Goal: Book appointment/travel/reservation

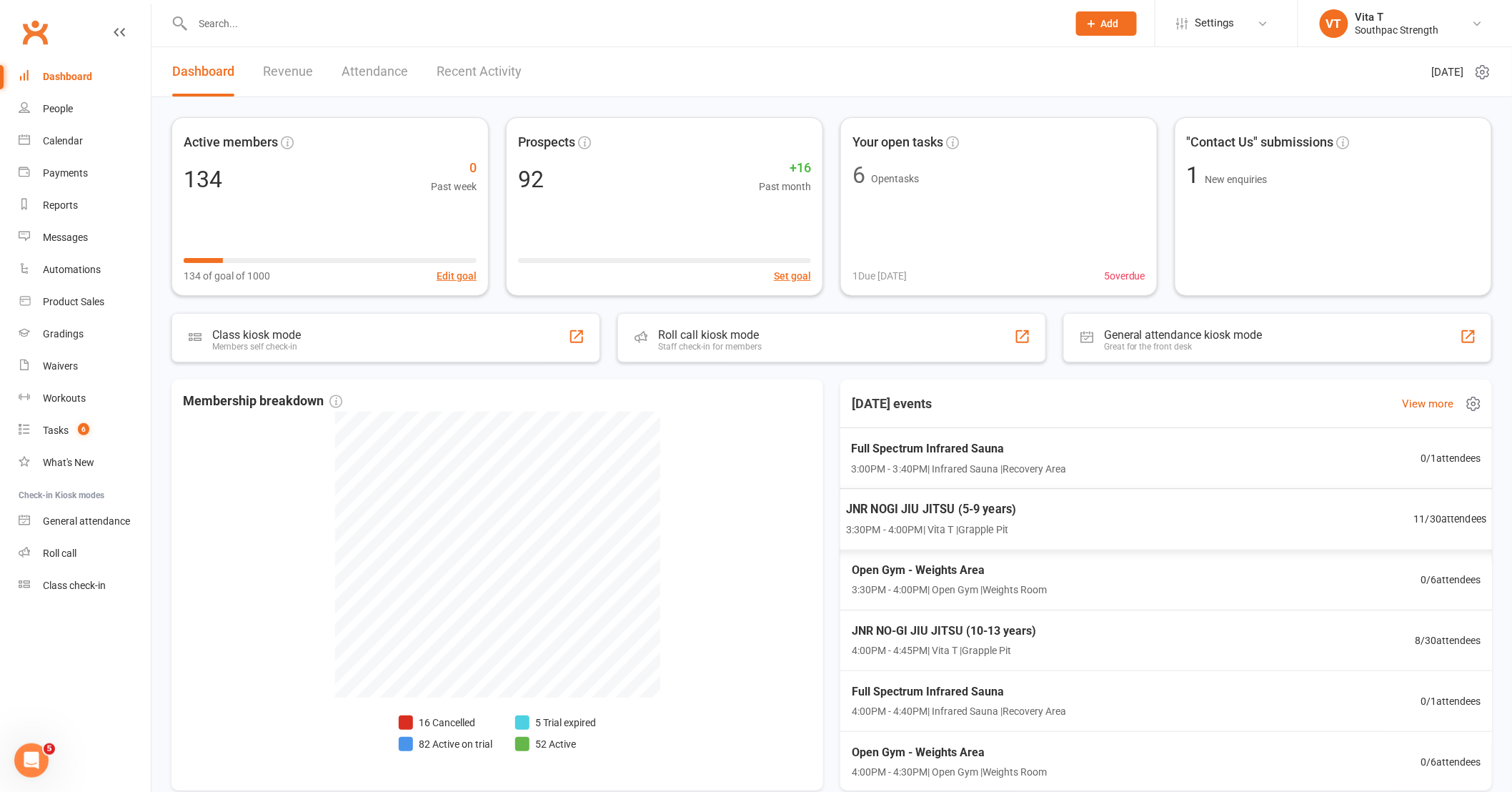
click at [1266, 526] on div "JNR NOGI JIU JITSU (5-9 years) 3:30PM - 4:00PM | Vita T | Grapple Pit 11 / 30 a…" at bounding box center [1165, 519] width 676 height 62
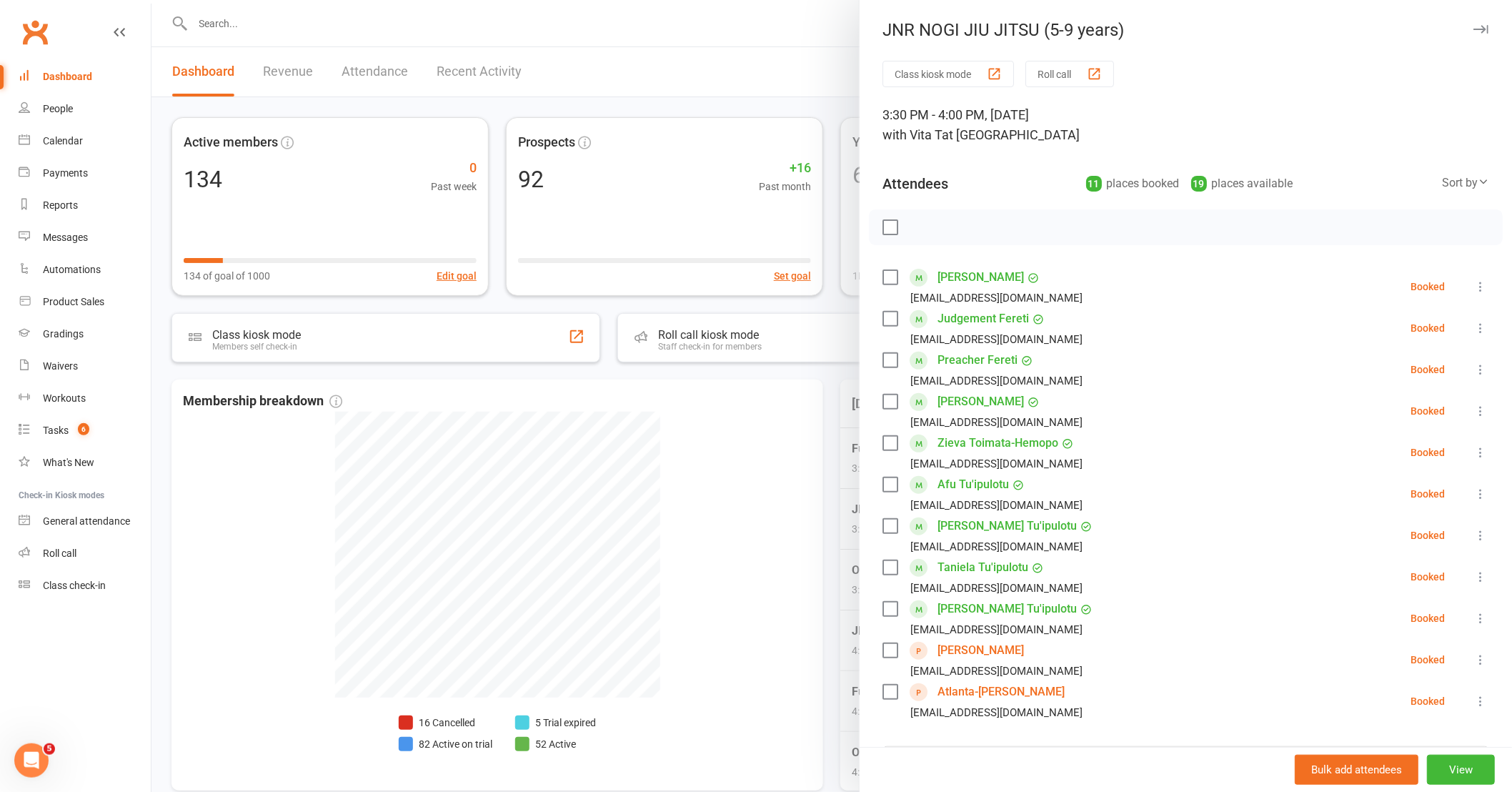
click at [1474, 705] on icon at bounding box center [1481, 702] width 15 height 15
click at [1428, 749] on link "Remove" at bounding box center [1404, 757] width 167 height 28
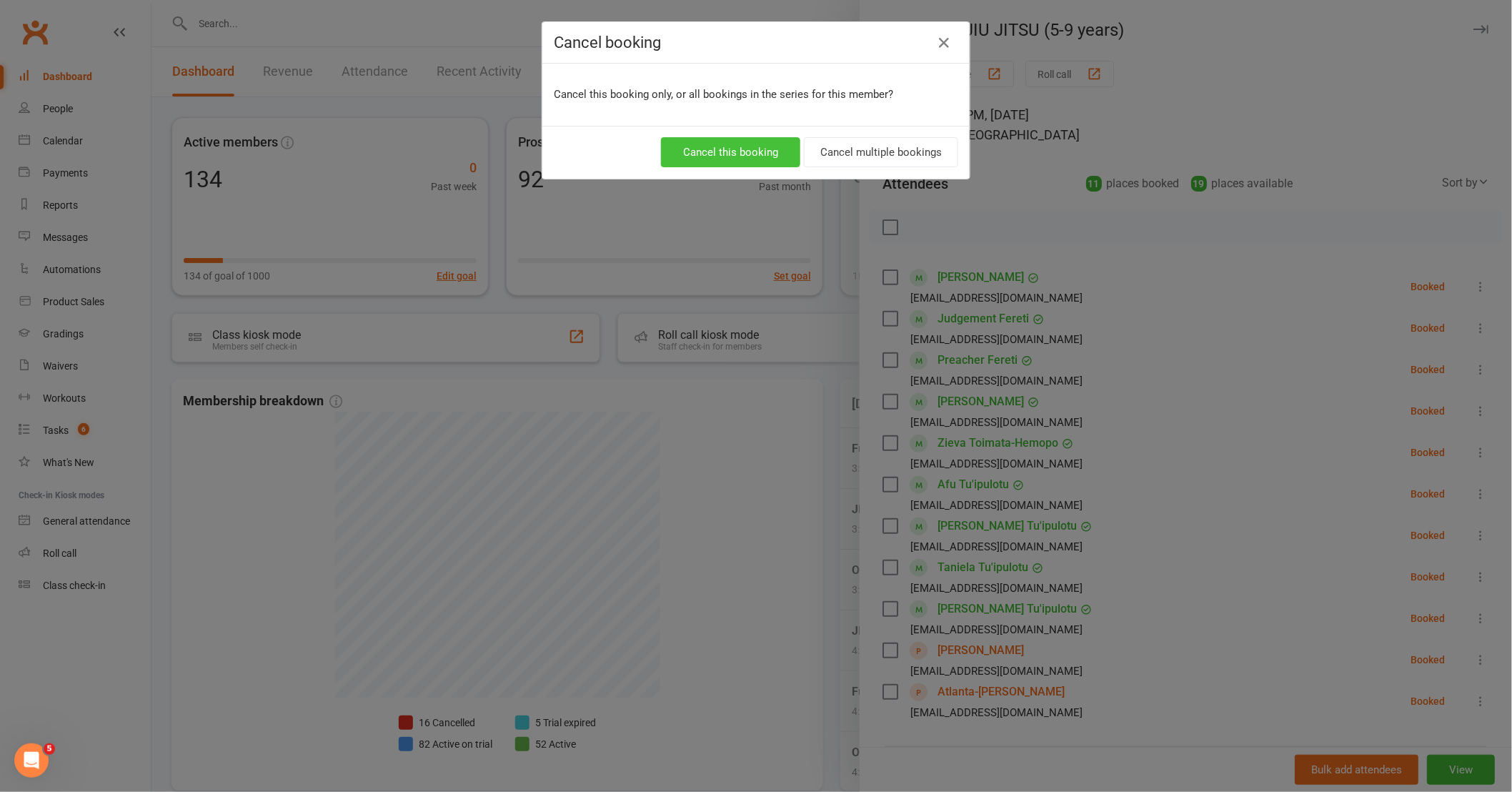
click at [745, 139] on button "Cancel this booking" at bounding box center [730, 151] width 140 height 30
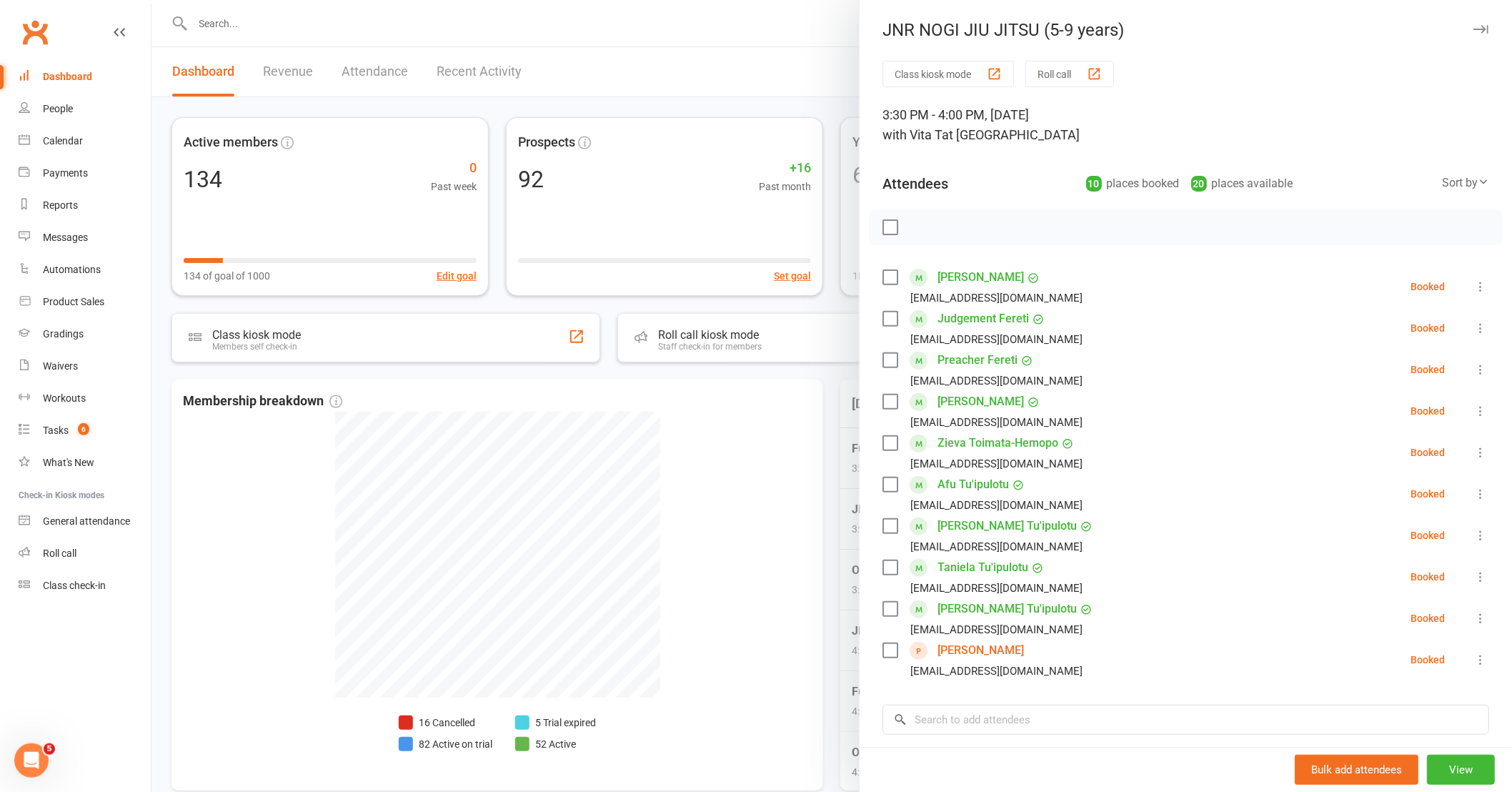
click at [1472, 660] on button at bounding box center [1480, 660] width 17 height 17
click at [1391, 719] on link "Remove" at bounding box center [1404, 716] width 167 height 28
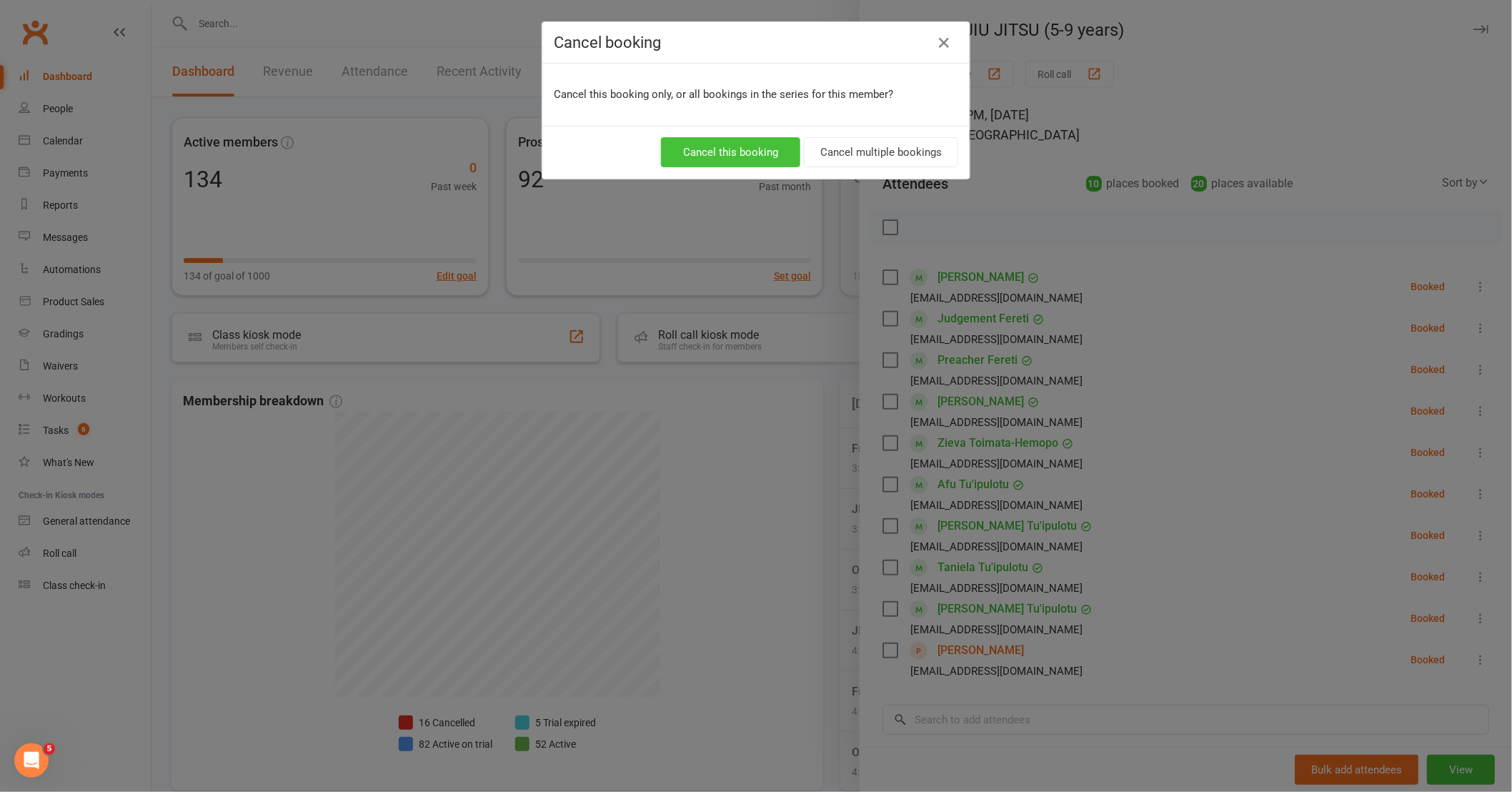
click at [759, 149] on button "Cancel this booking" at bounding box center [730, 151] width 140 height 30
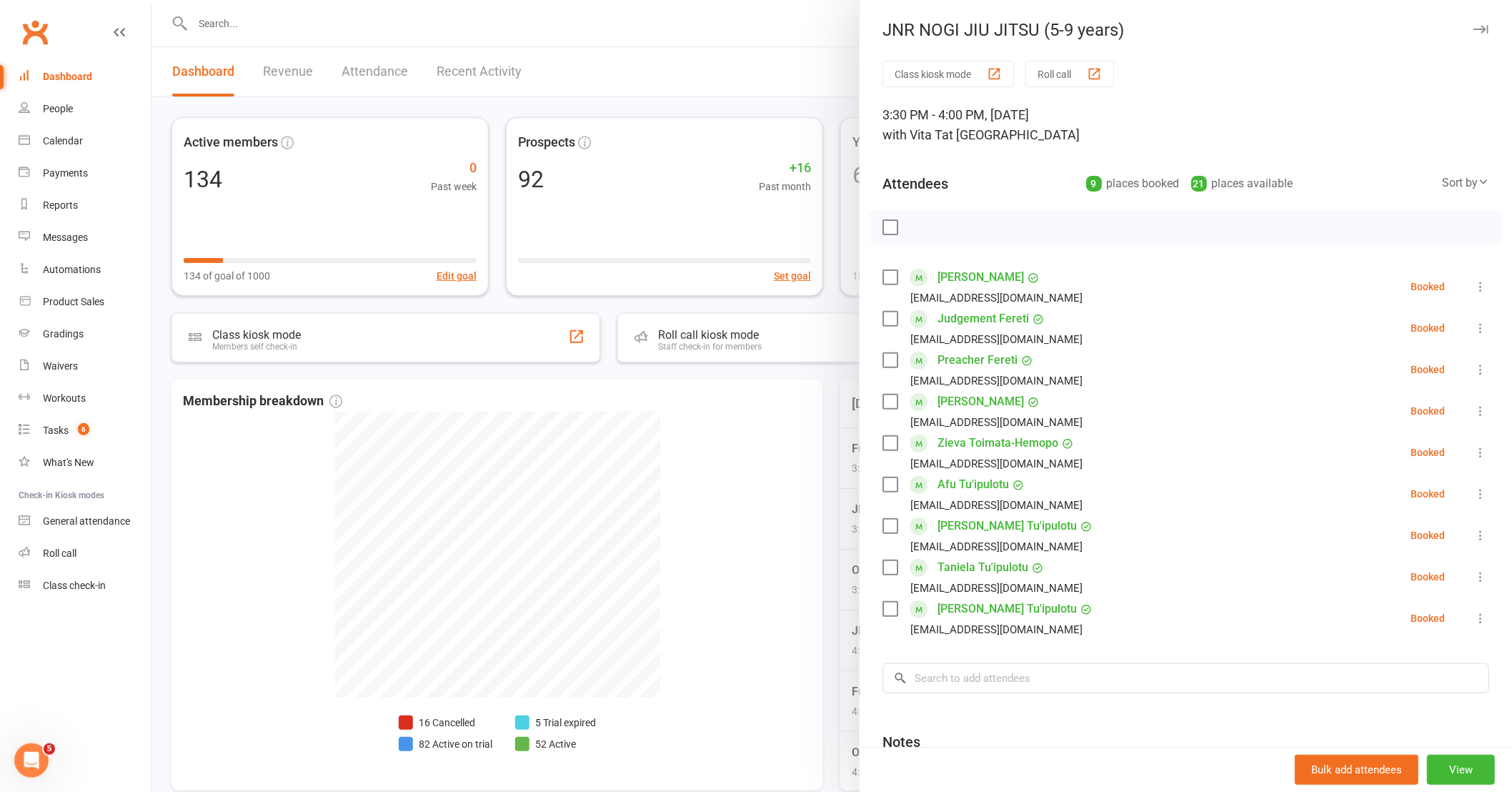
click at [834, 647] on div at bounding box center [832, 396] width 1361 height 792
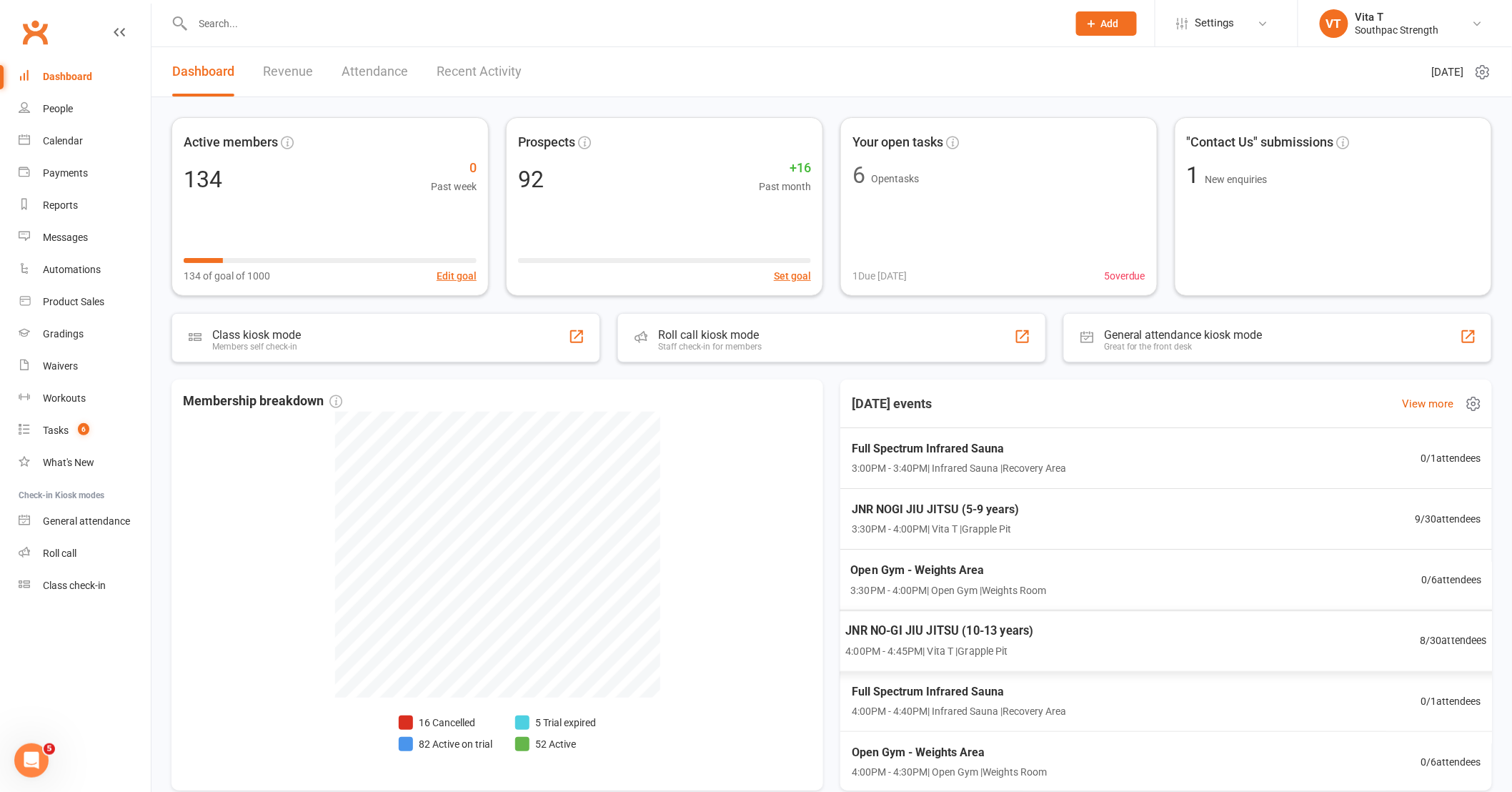
click at [1087, 630] on div "JNR NO-GI JIU JITSU (10-13 years) 4:00PM - 4:45PM | Vita T | Grapple Pit 8 / 30…" at bounding box center [1166, 641] width 677 height 62
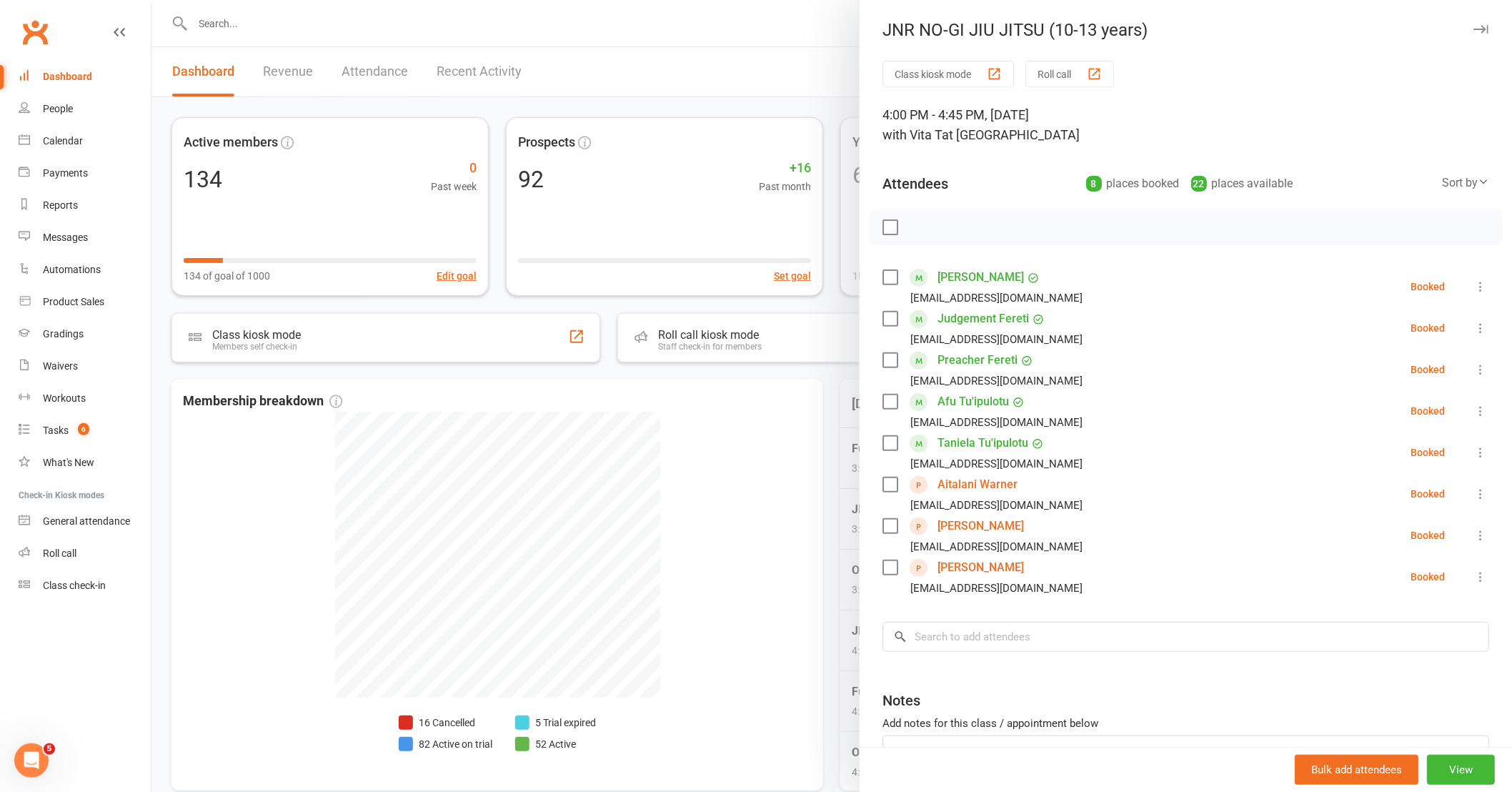
click at [1474, 577] on icon at bounding box center [1481, 578] width 15 height 15
click at [1409, 628] on link "Remove" at bounding box center [1404, 633] width 167 height 28
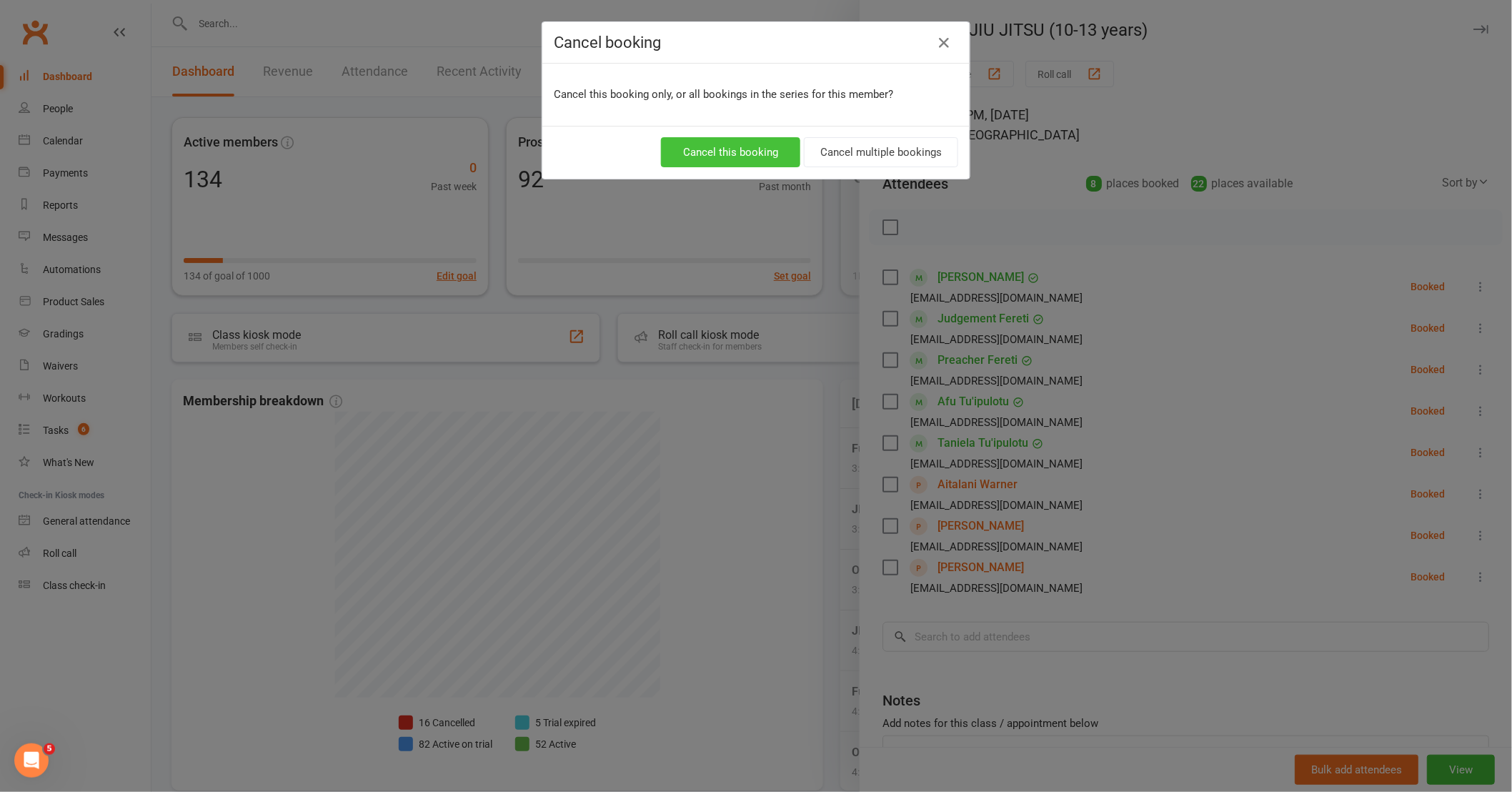
click at [736, 148] on button "Cancel this booking" at bounding box center [730, 151] width 140 height 30
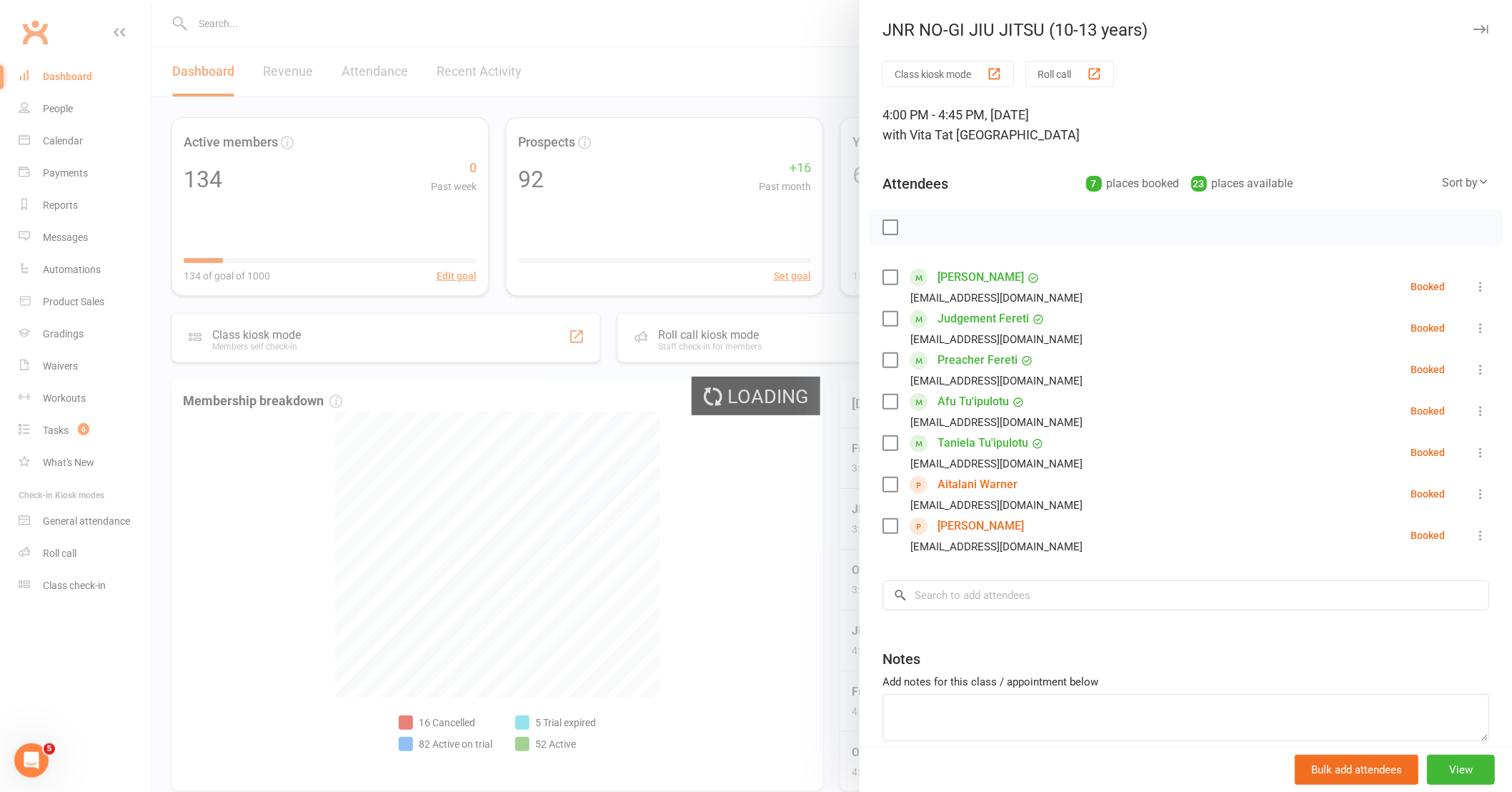
click at [1474, 538] on icon at bounding box center [1481, 536] width 15 height 15
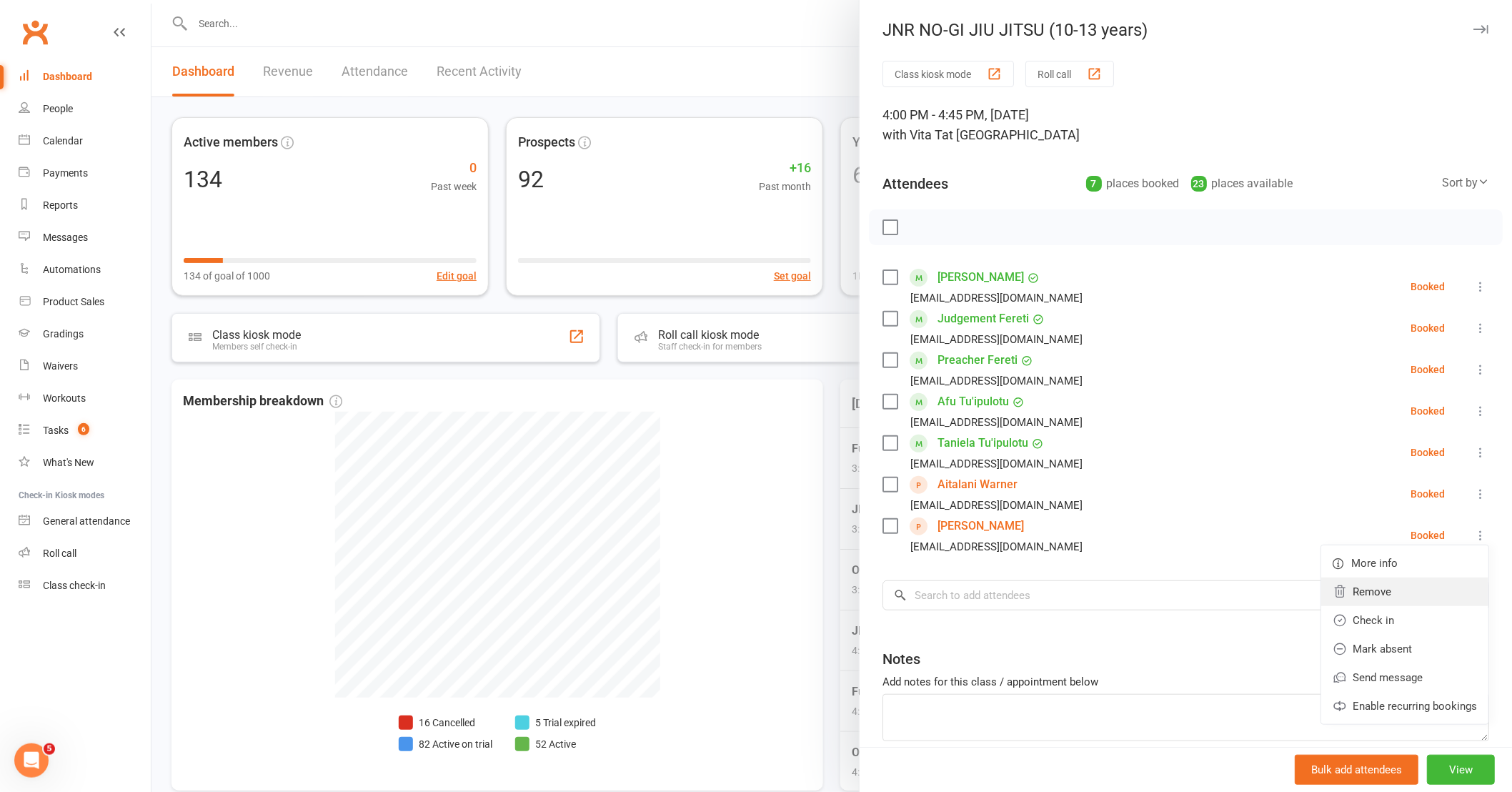
click at [1383, 597] on link "Remove" at bounding box center [1404, 591] width 167 height 28
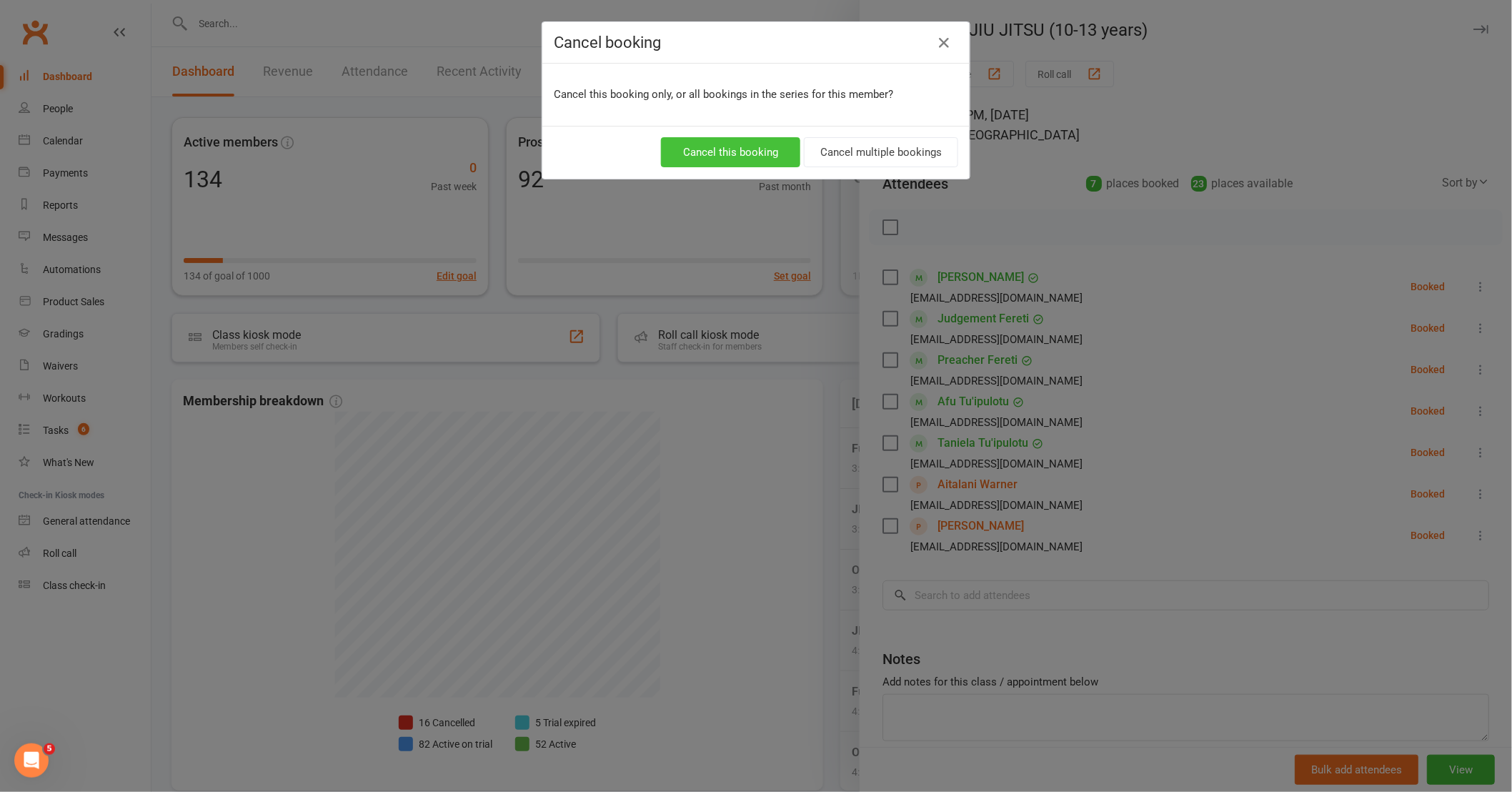
click at [775, 159] on button "Cancel this booking" at bounding box center [730, 151] width 140 height 30
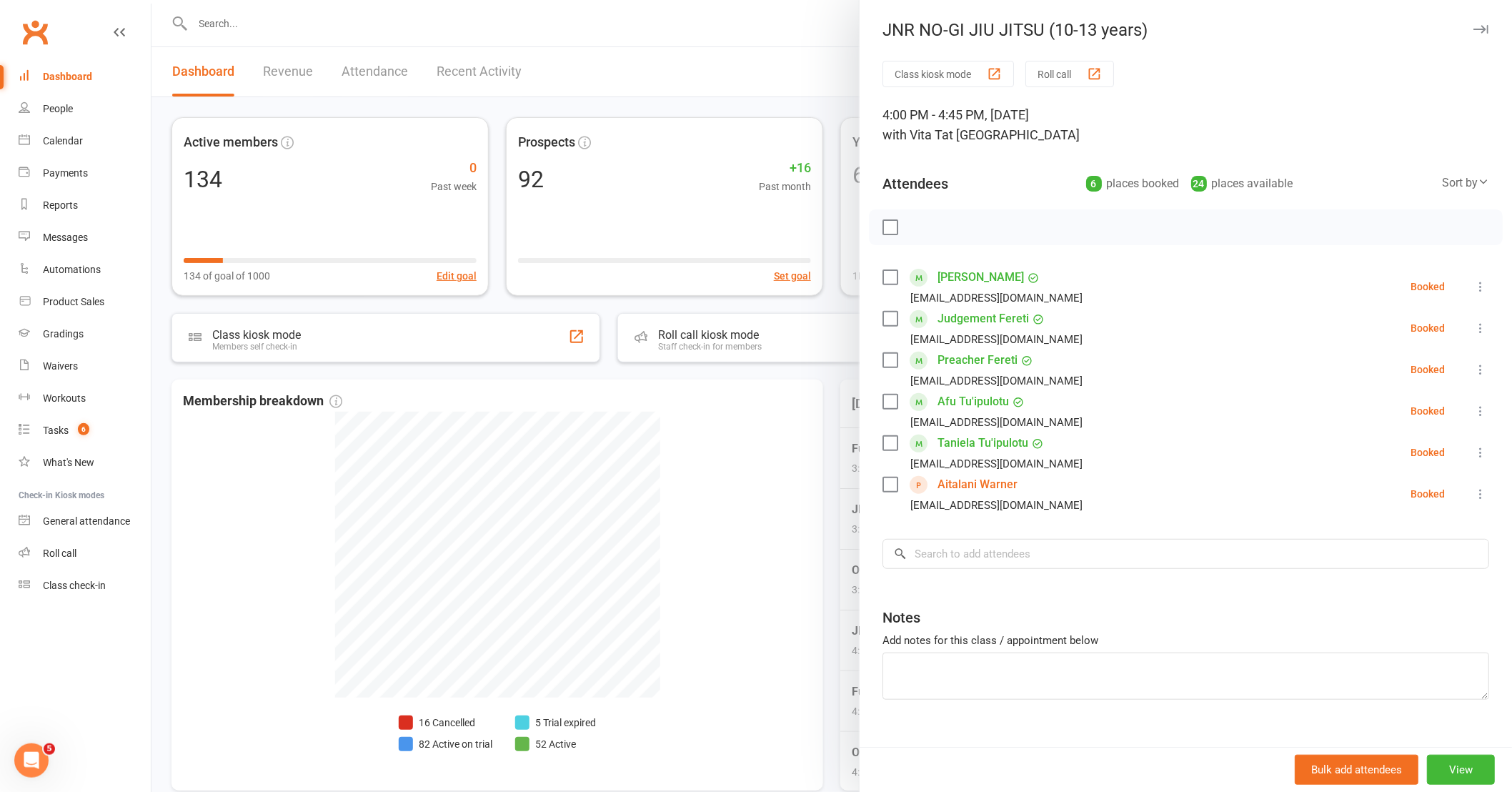
click at [1474, 497] on icon at bounding box center [1481, 495] width 15 height 15
click at [1394, 548] on link "Remove" at bounding box center [1404, 550] width 167 height 28
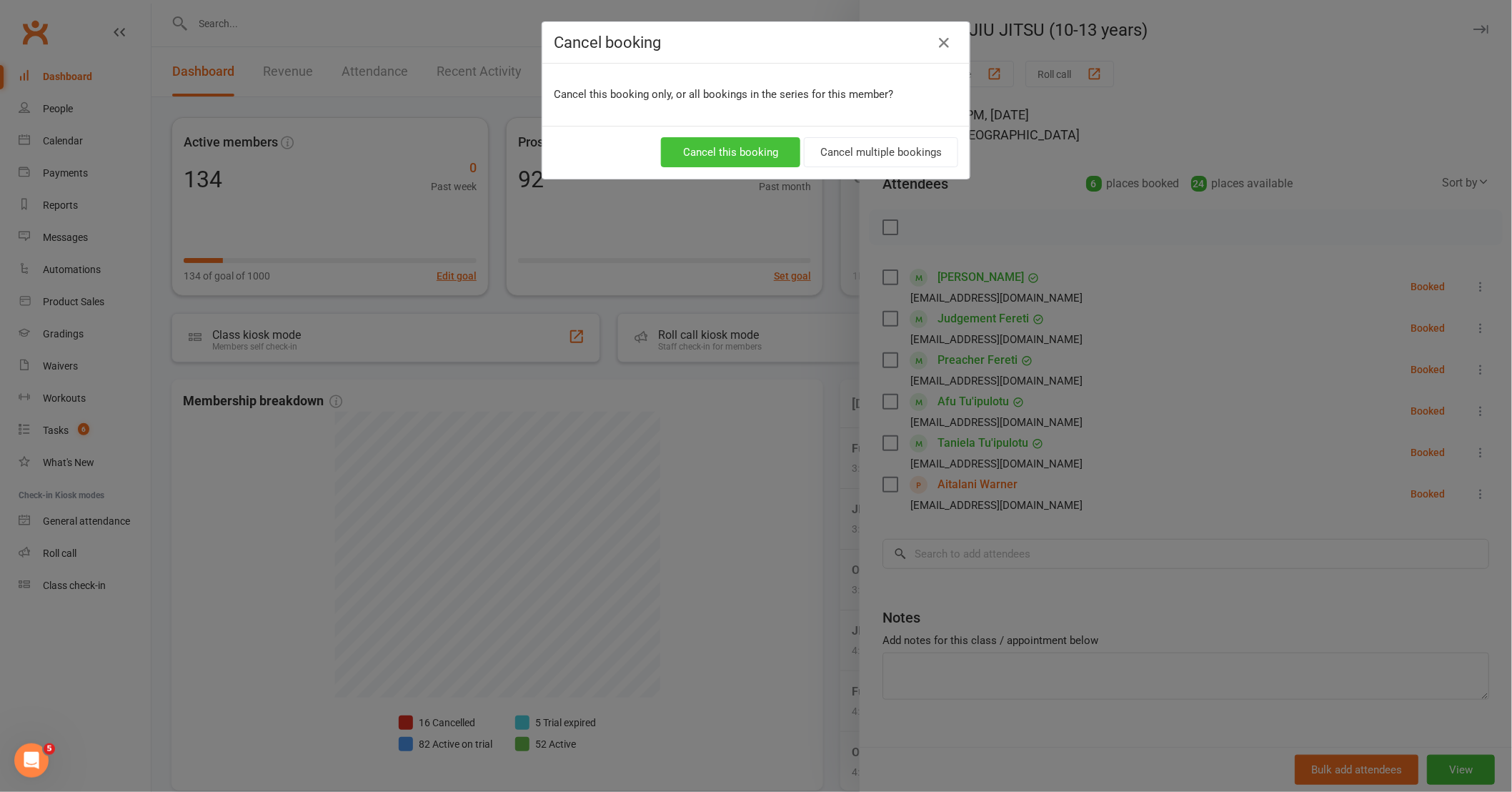
click at [739, 148] on button "Cancel this booking" at bounding box center [730, 151] width 140 height 30
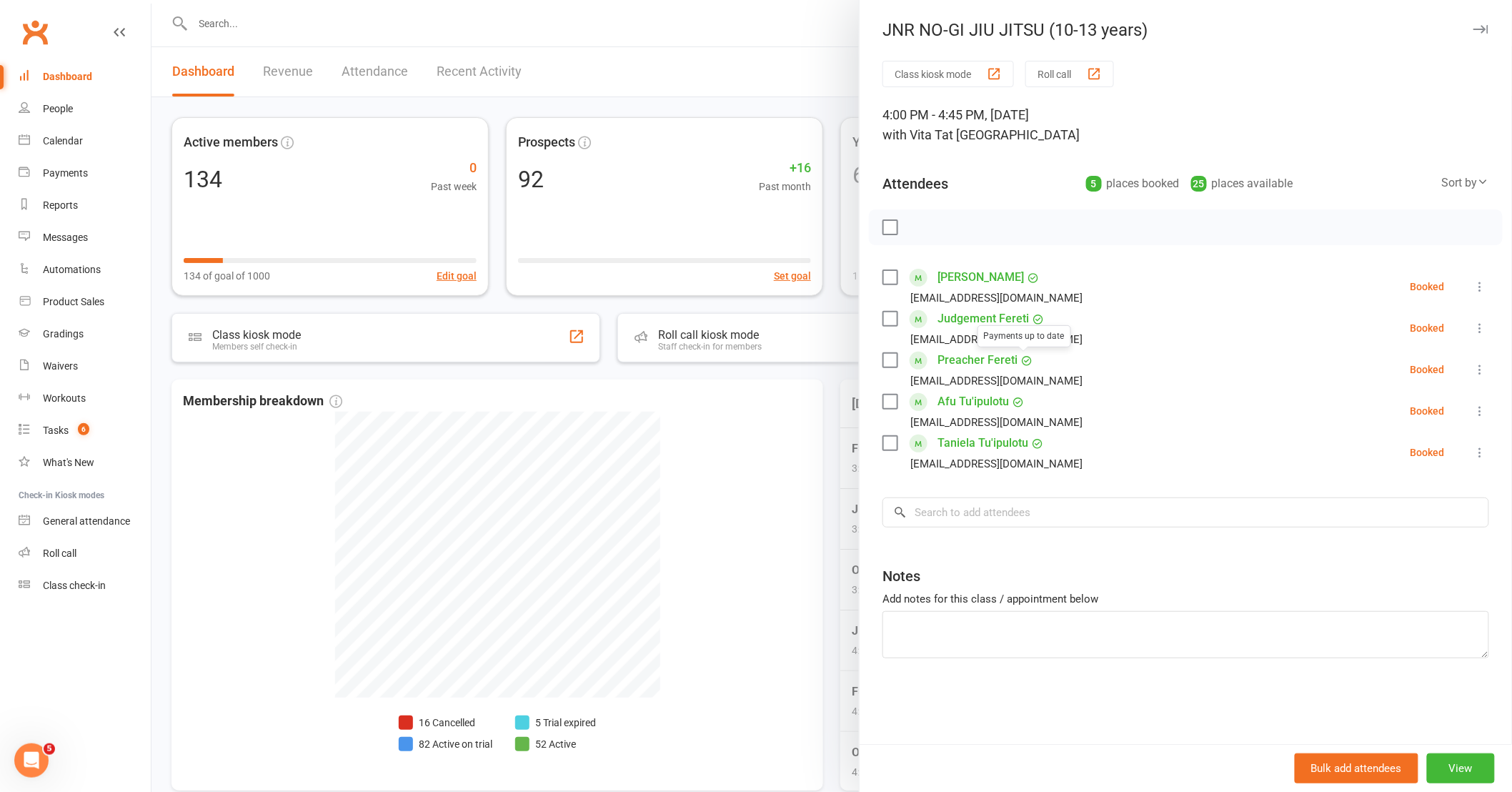
click at [799, 424] on div at bounding box center [832, 396] width 1361 height 792
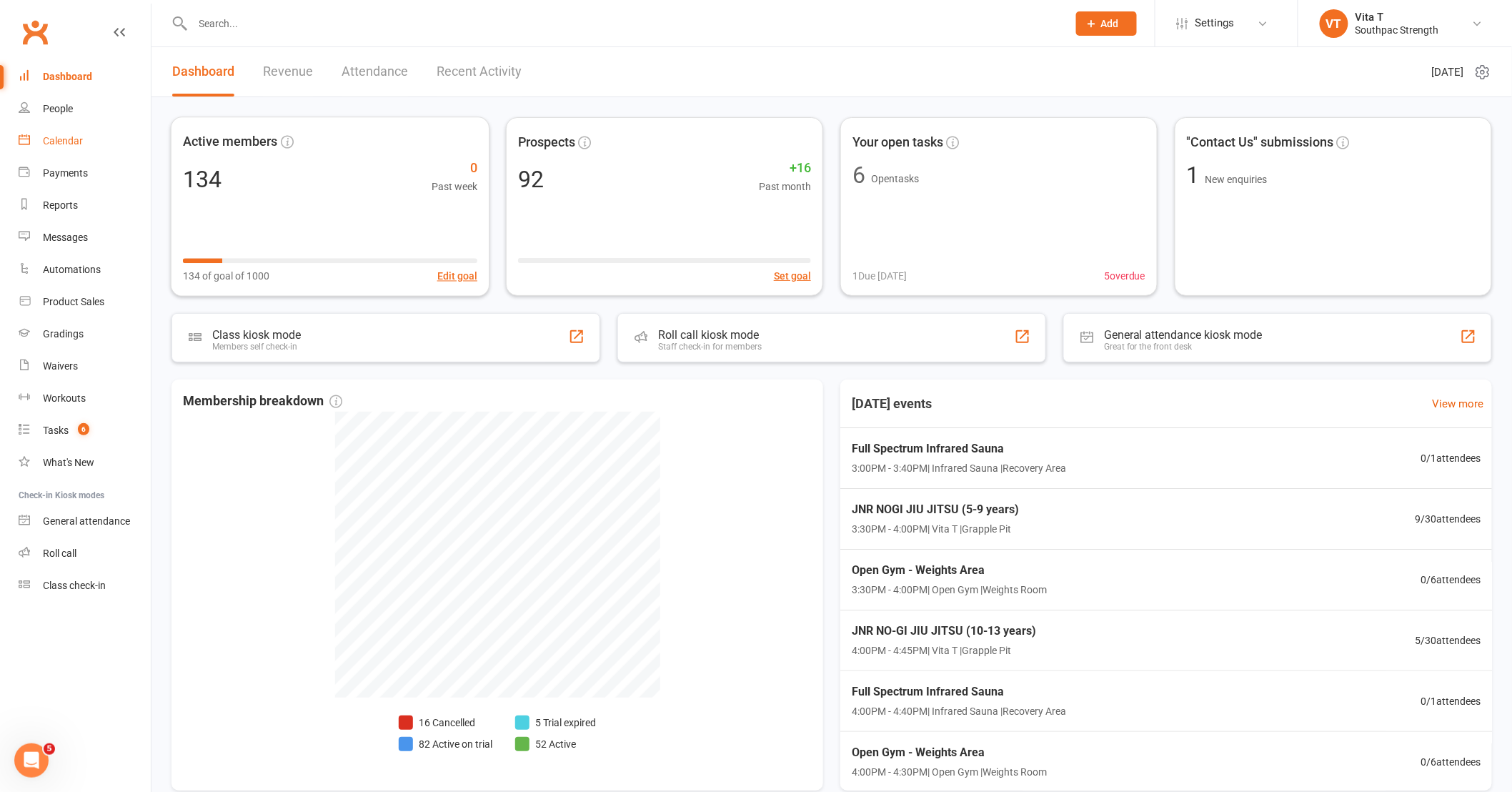
click at [89, 141] on link "Calendar" at bounding box center [84, 141] width 132 height 32
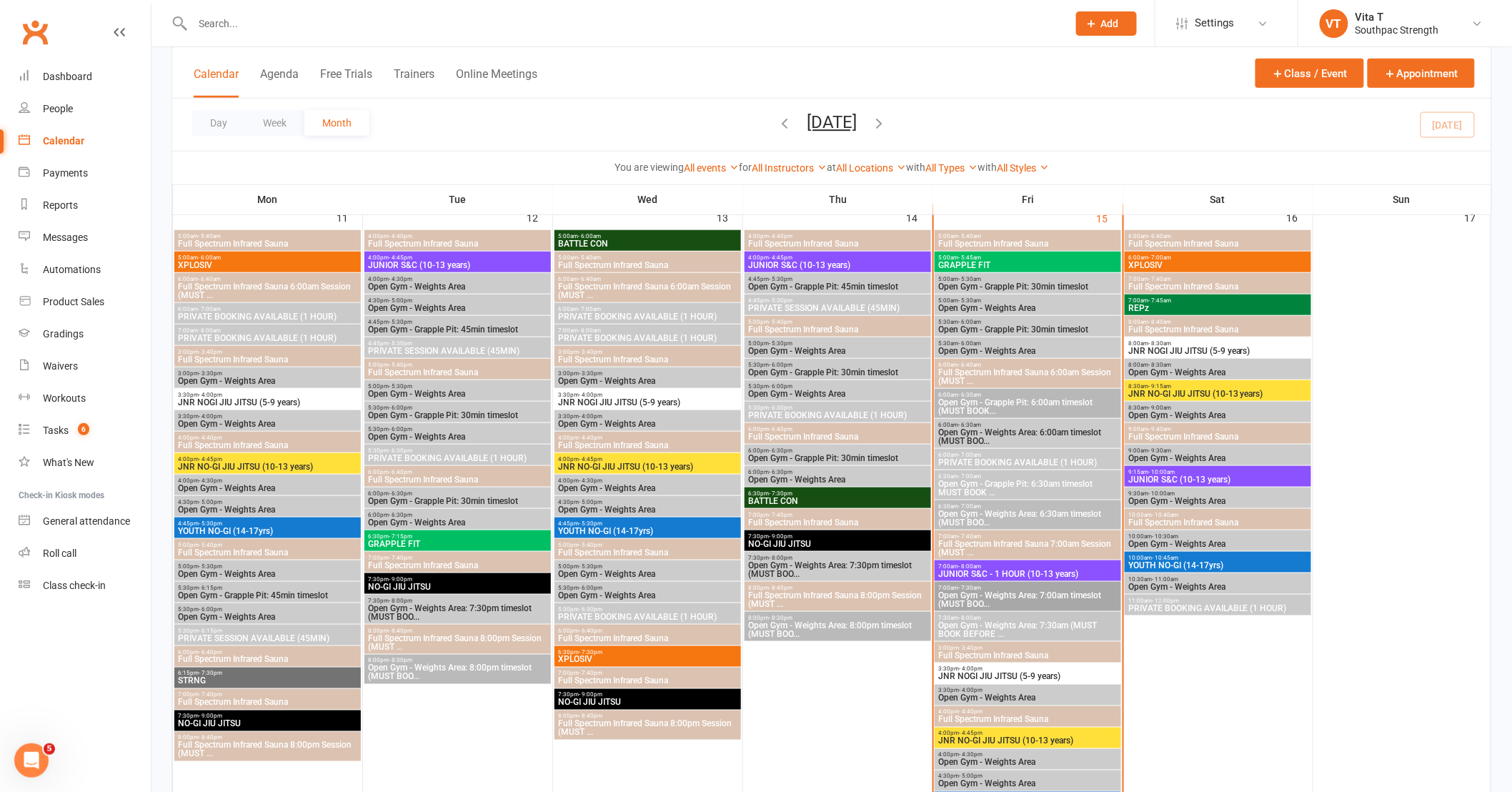
scroll to position [397, 0]
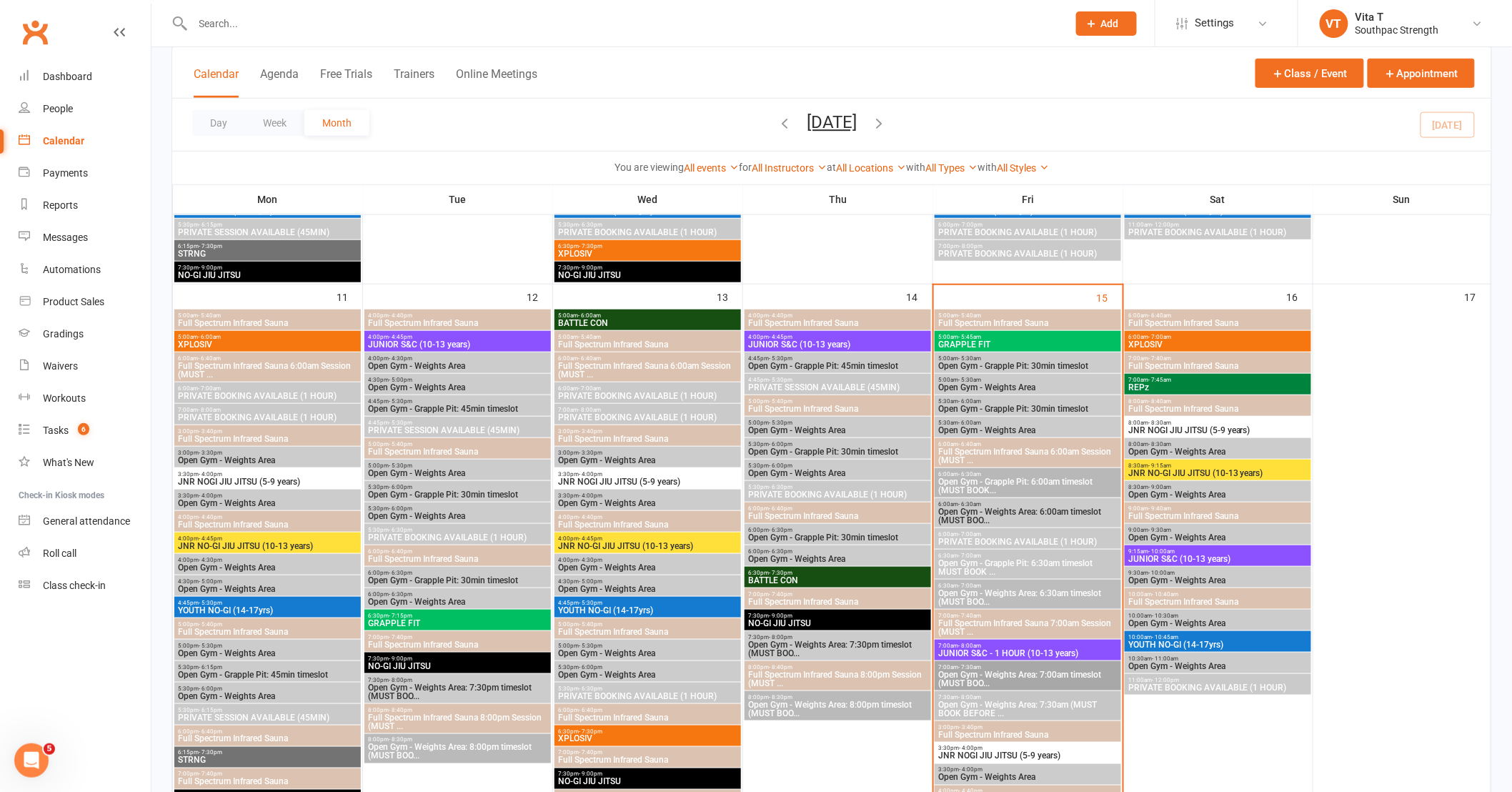
click at [1238, 552] on span "9:15am - 10:00am" at bounding box center [1218, 551] width 181 height 6
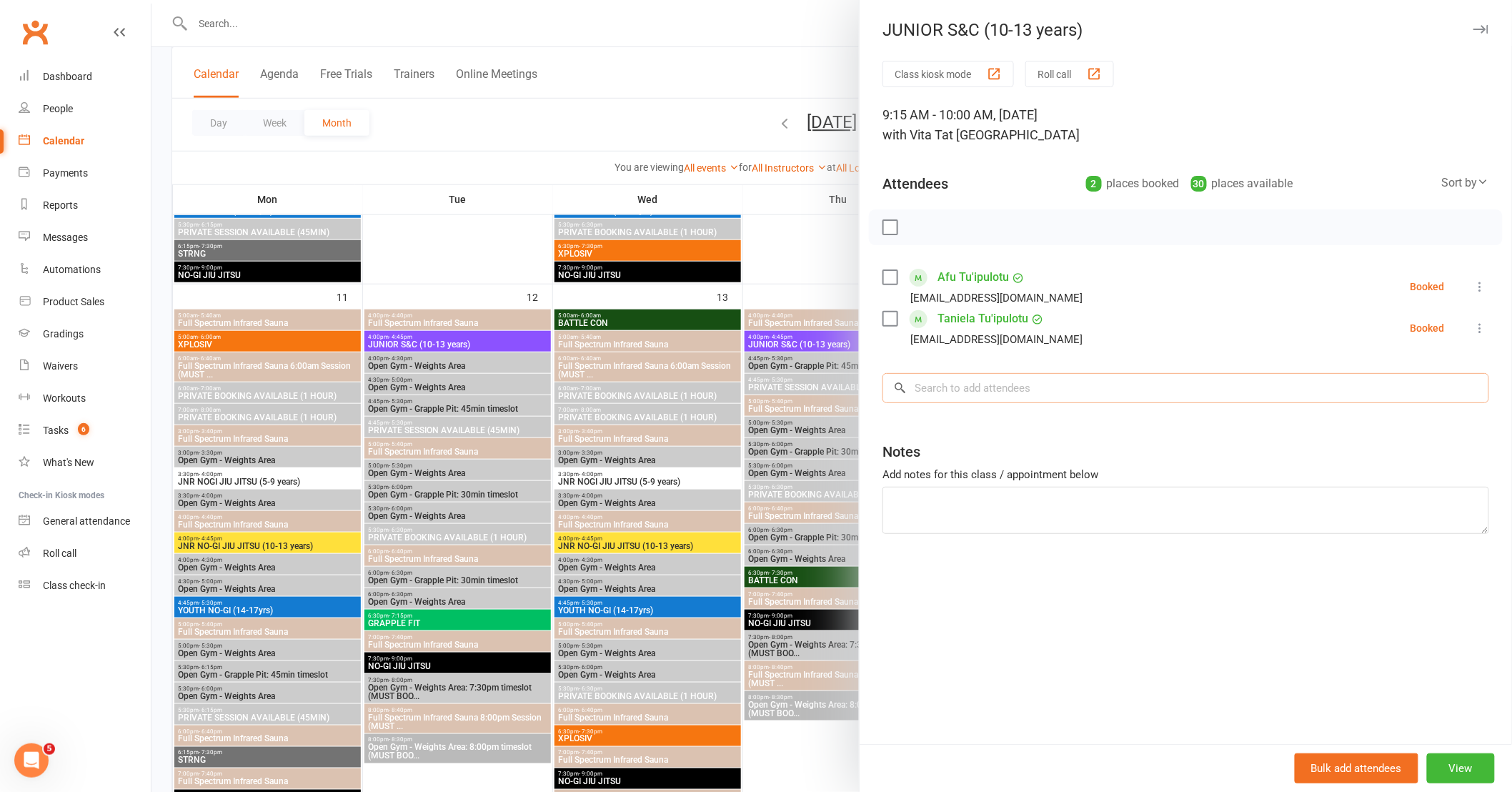
click at [1016, 381] on input "search" at bounding box center [1186, 388] width 606 height 30
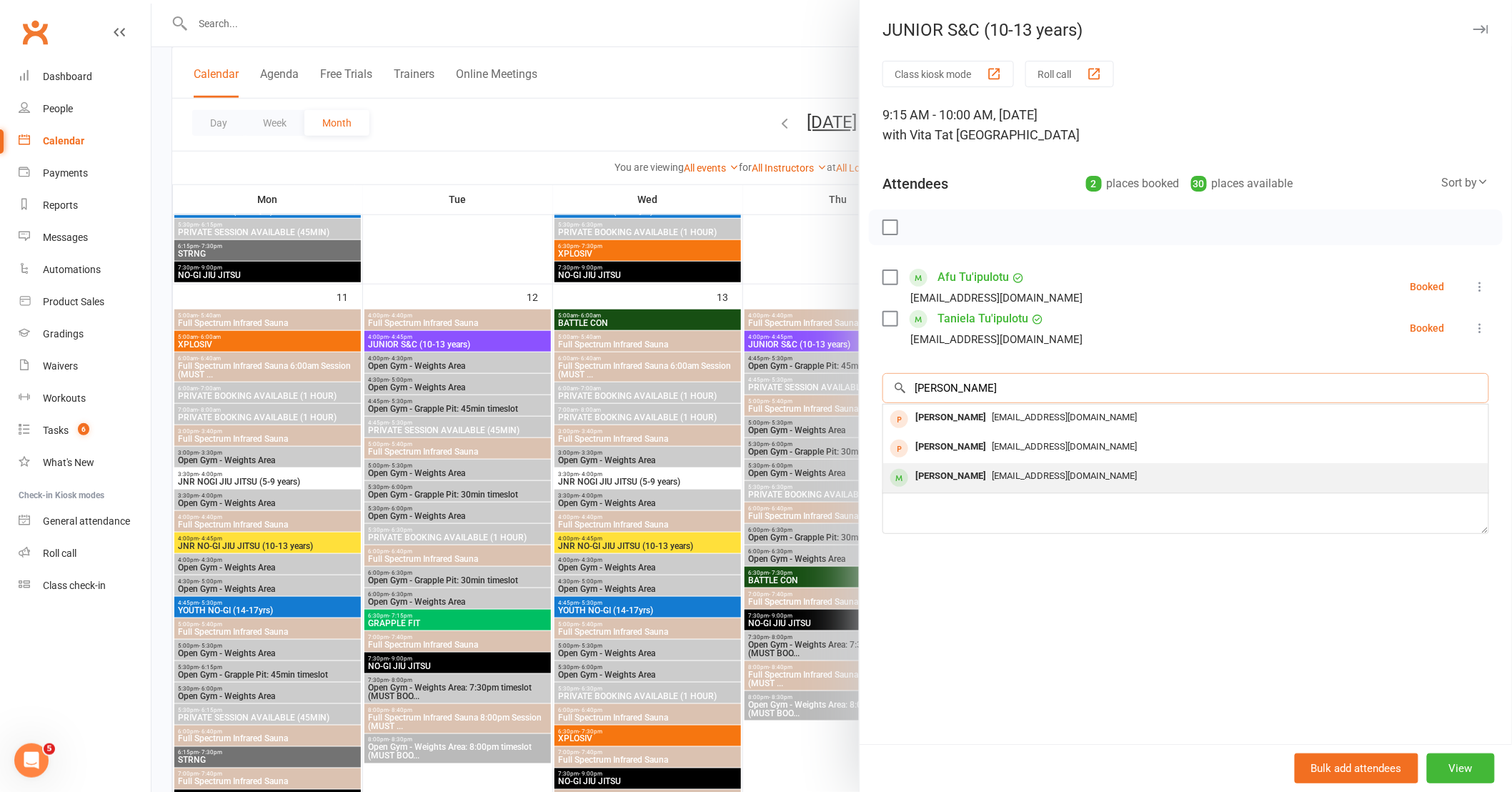
type input "[PERSON_NAME]"
click at [989, 466] on div "[EMAIL_ADDRESS][DOMAIN_NAME]" at bounding box center [1186, 476] width 594 height 21
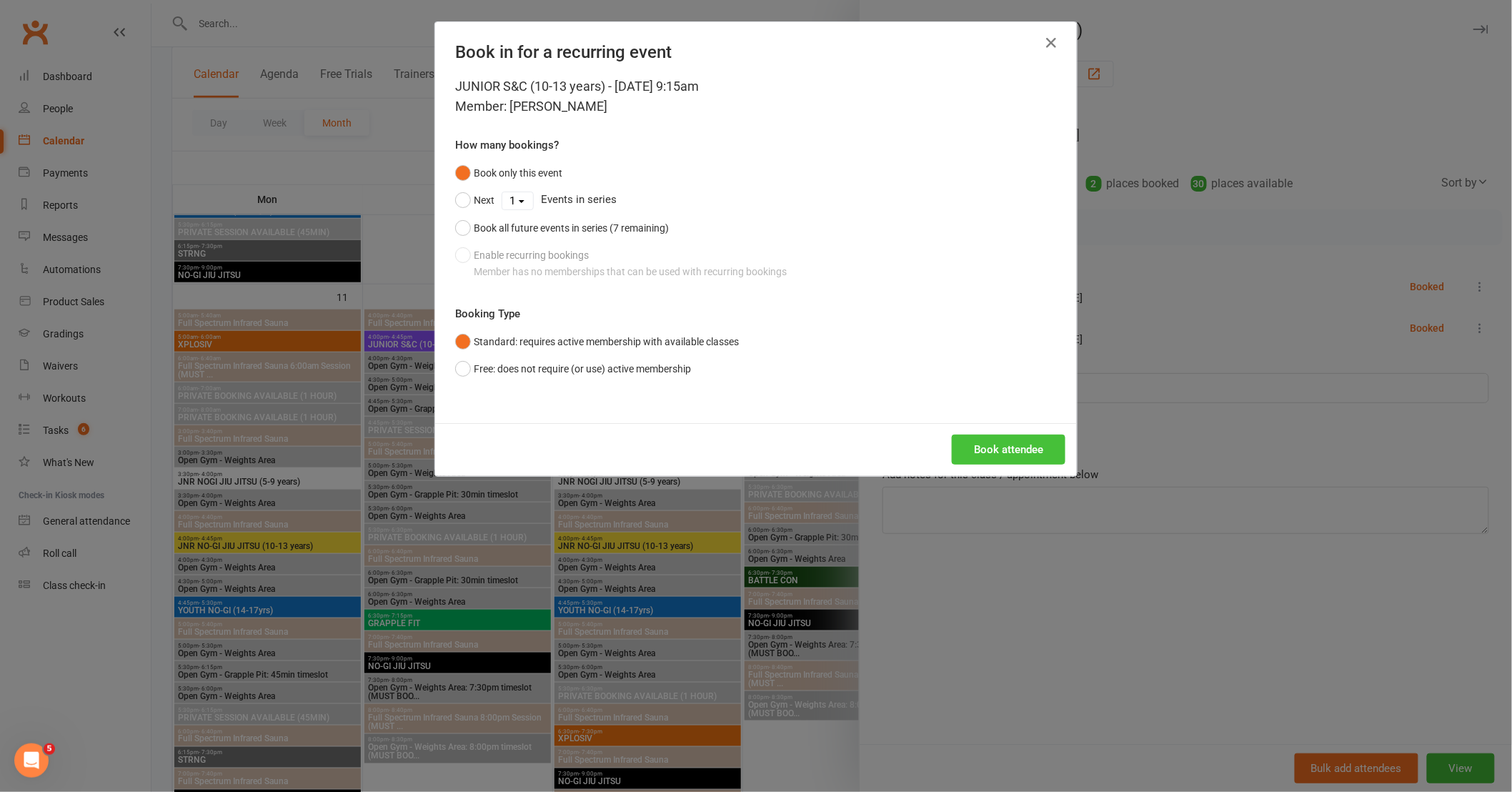
click at [959, 444] on button "Book attendee" at bounding box center [1009, 449] width 114 height 30
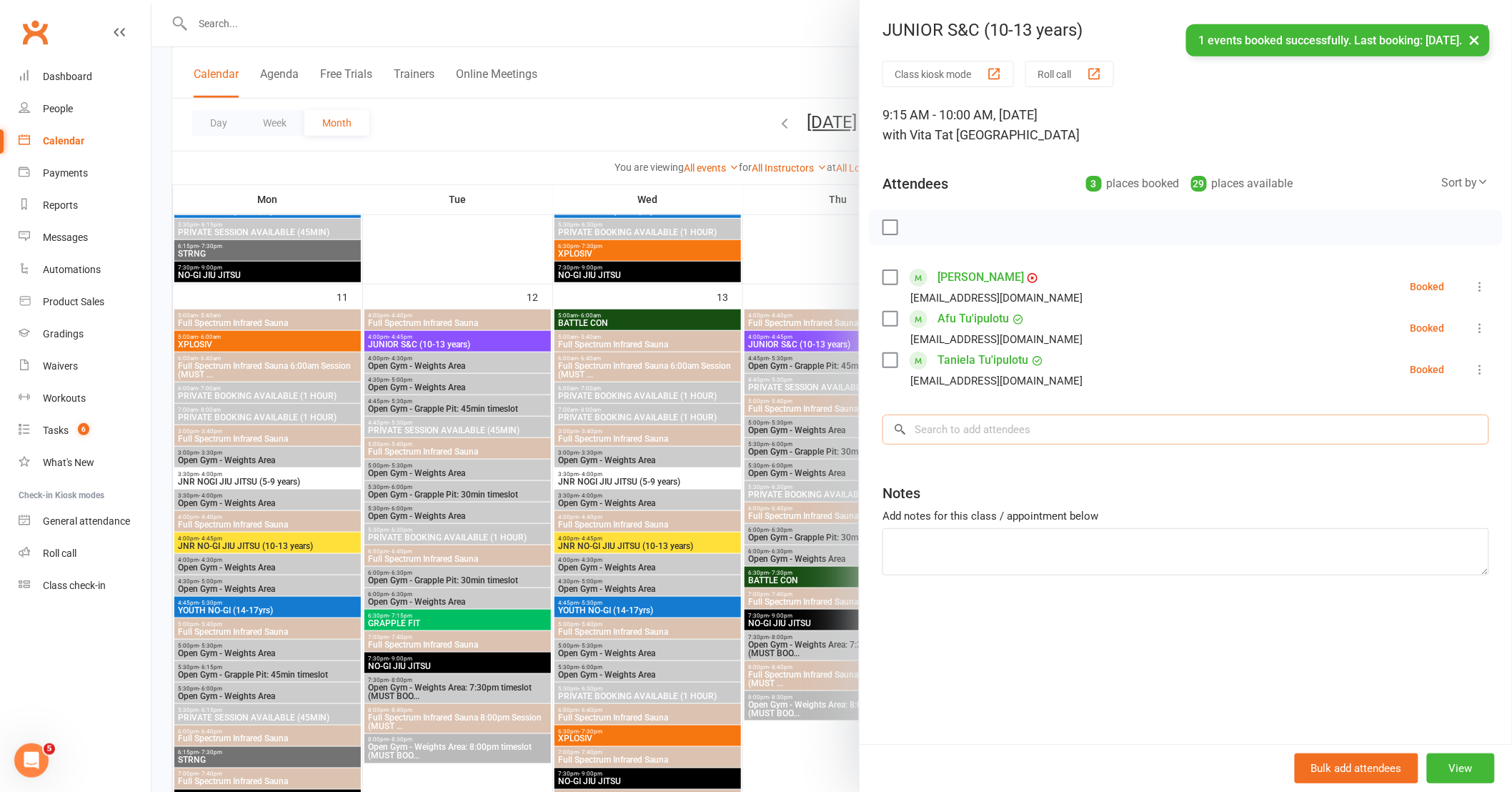
click at [1030, 432] on input "search" at bounding box center [1186, 430] width 606 height 30
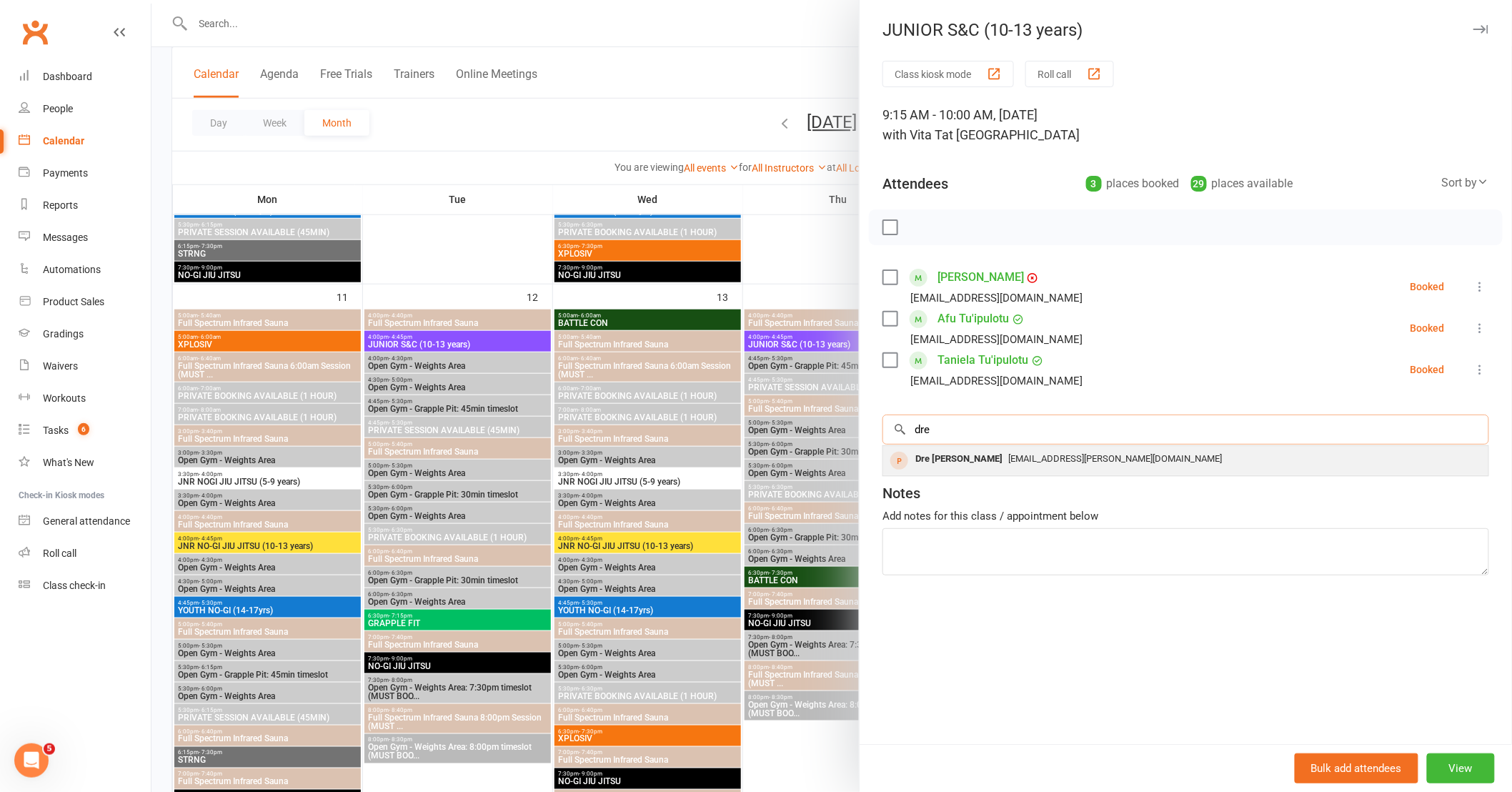
type input "dre"
click at [1030, 454] on span "[EMAIL_ADDRESS][PERSON_NAME][DOMAIN_NAME]" at bounding box center [1115, 459] width 213 height 11
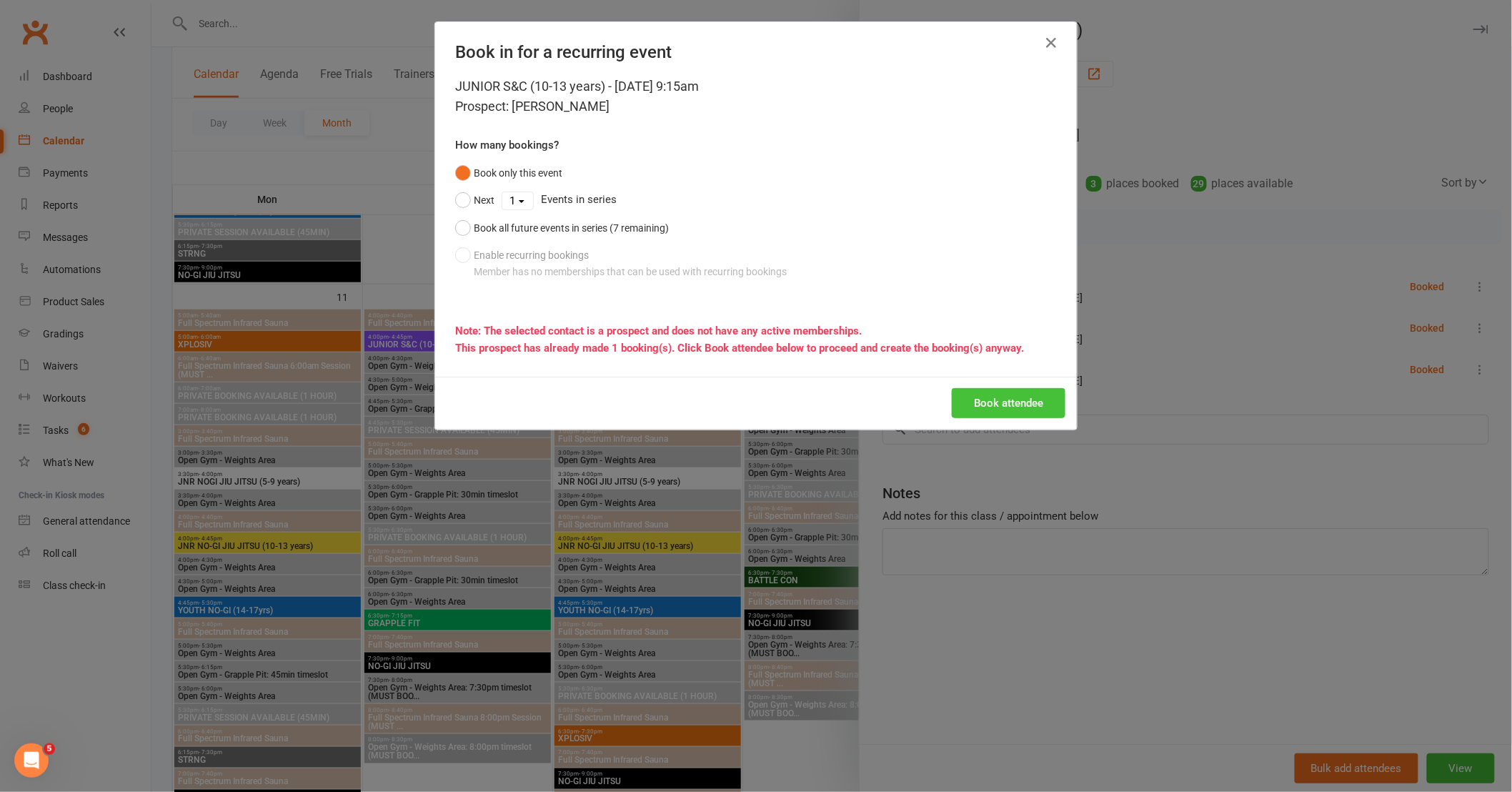
click at [1020, 412] on button "Book attendee" at bounding box center [1009, 403] width 114 height 30
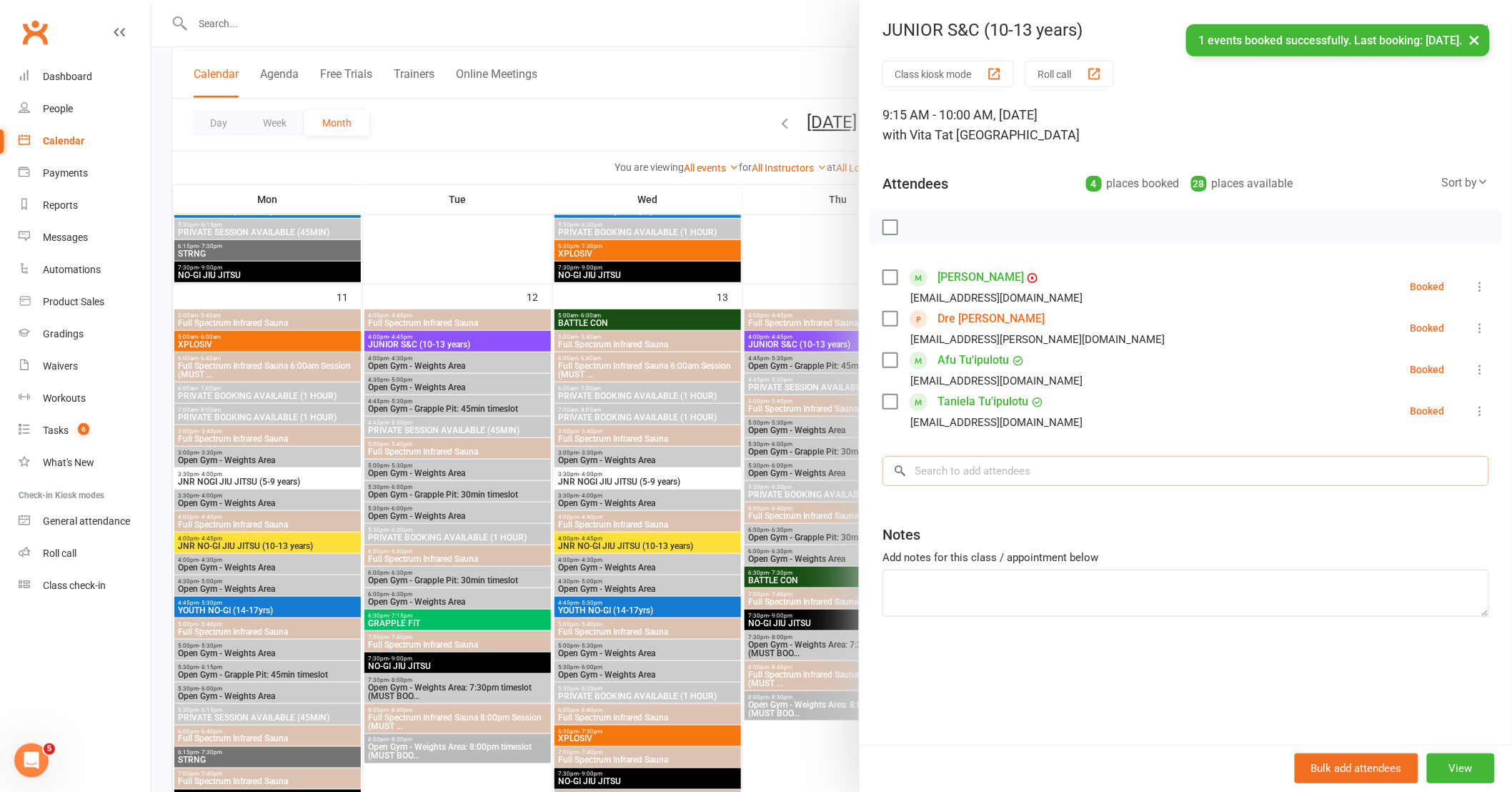
click at [1044, 459] on input "search" at bounding box center [1186, 471] width 606 height 30
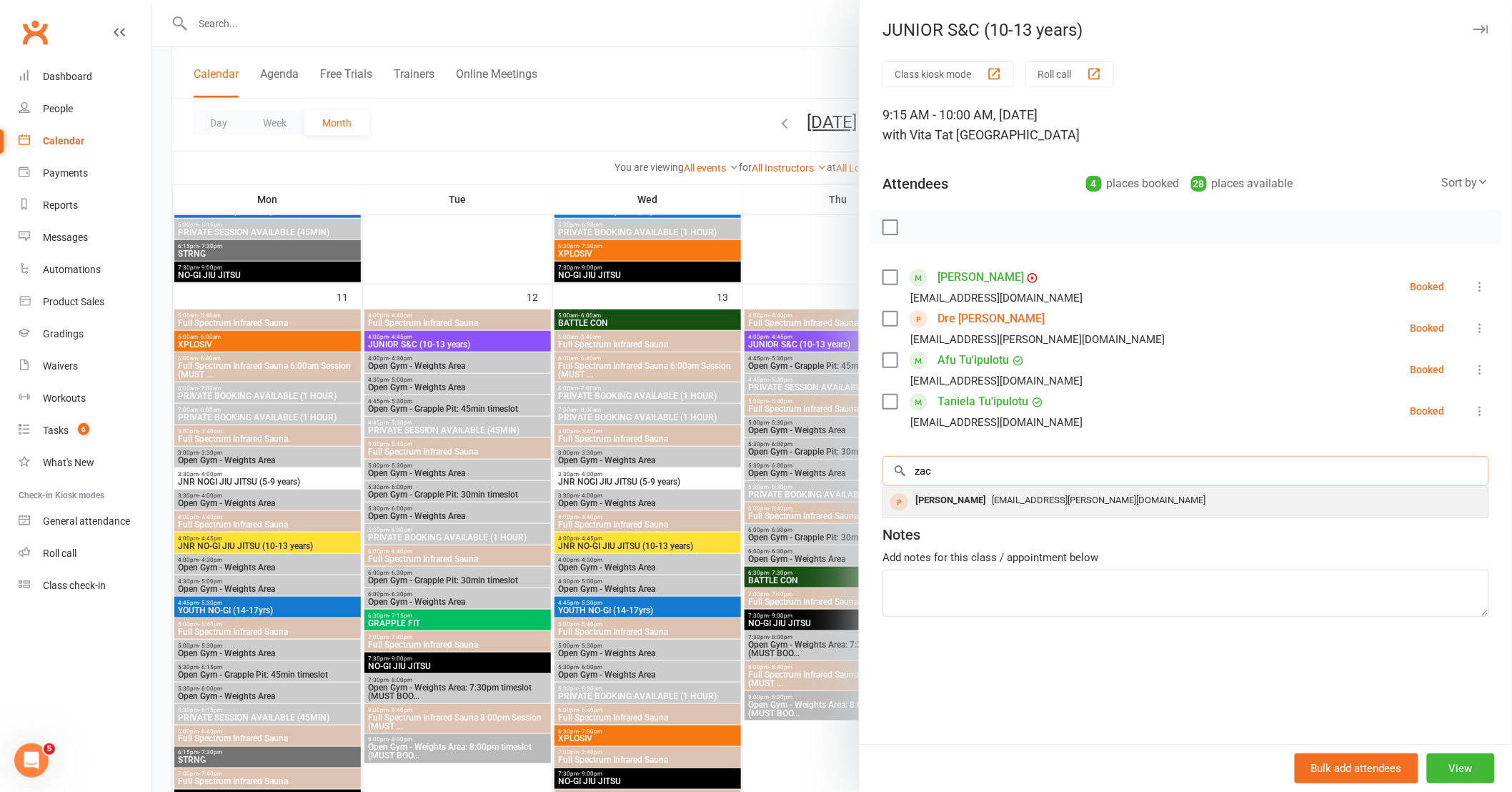
type input "zac"
click at [1003, 509] on div "[EMAIL_ADDRESS][PERSON_NAME][DOMAIN_NAME]" at bounding box center [1186, 501] width 594 height 21
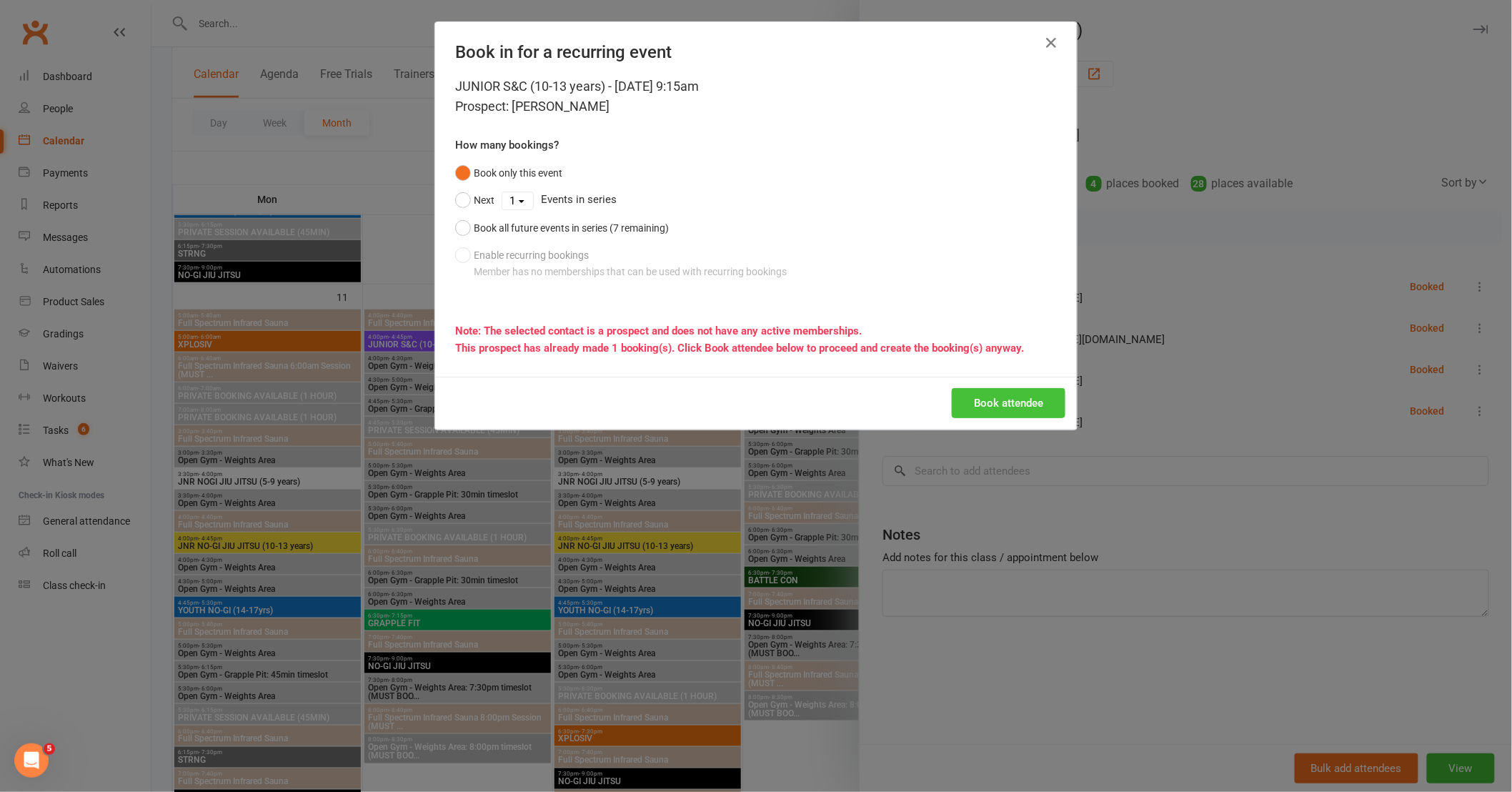
click at [963, 411] on button "Book attendee" at bounding box center [1009, 403] width 114 height 30
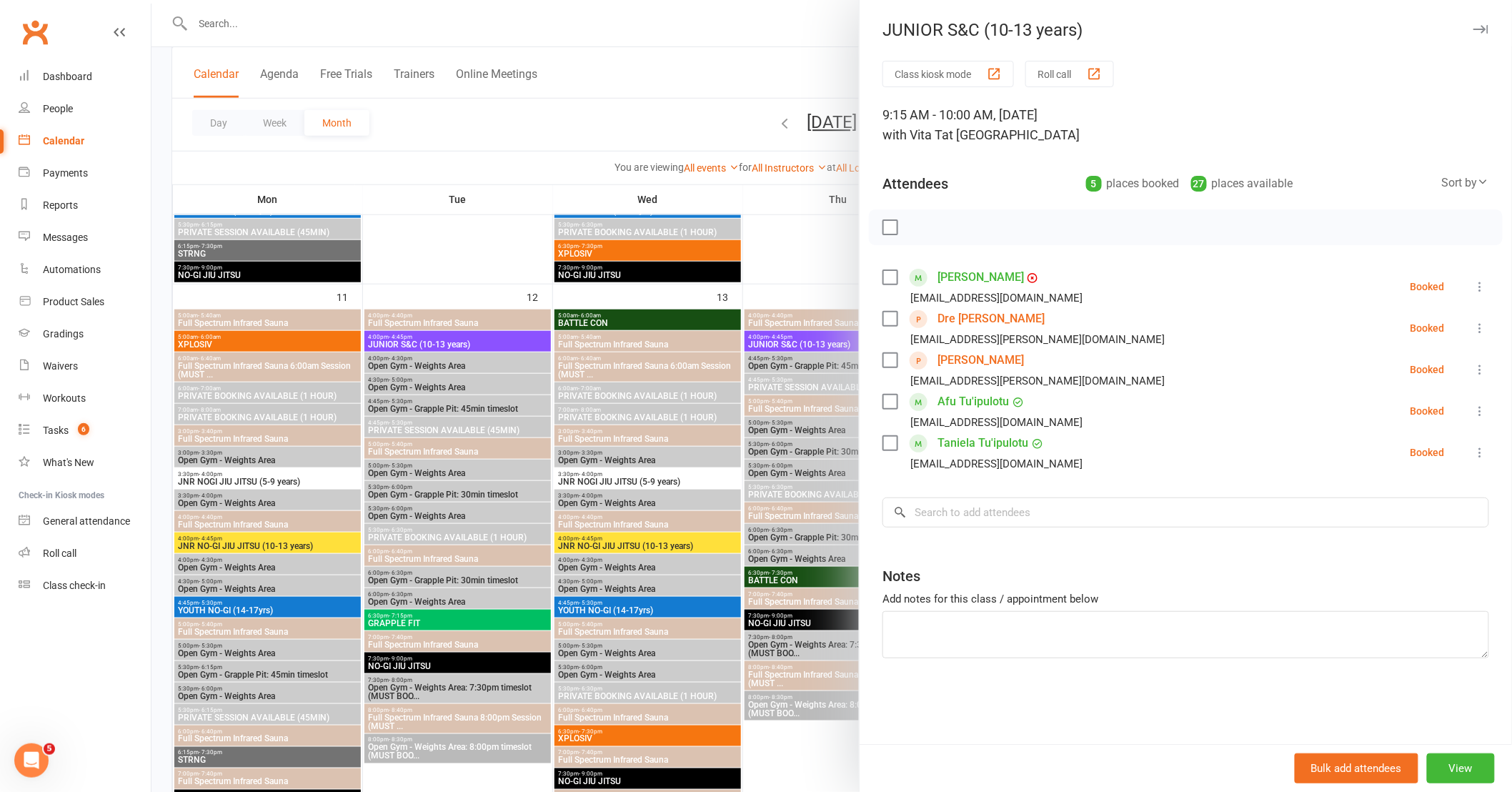
click at [378, 157] on div at bounding box center [832, 396] width 1361 height 792
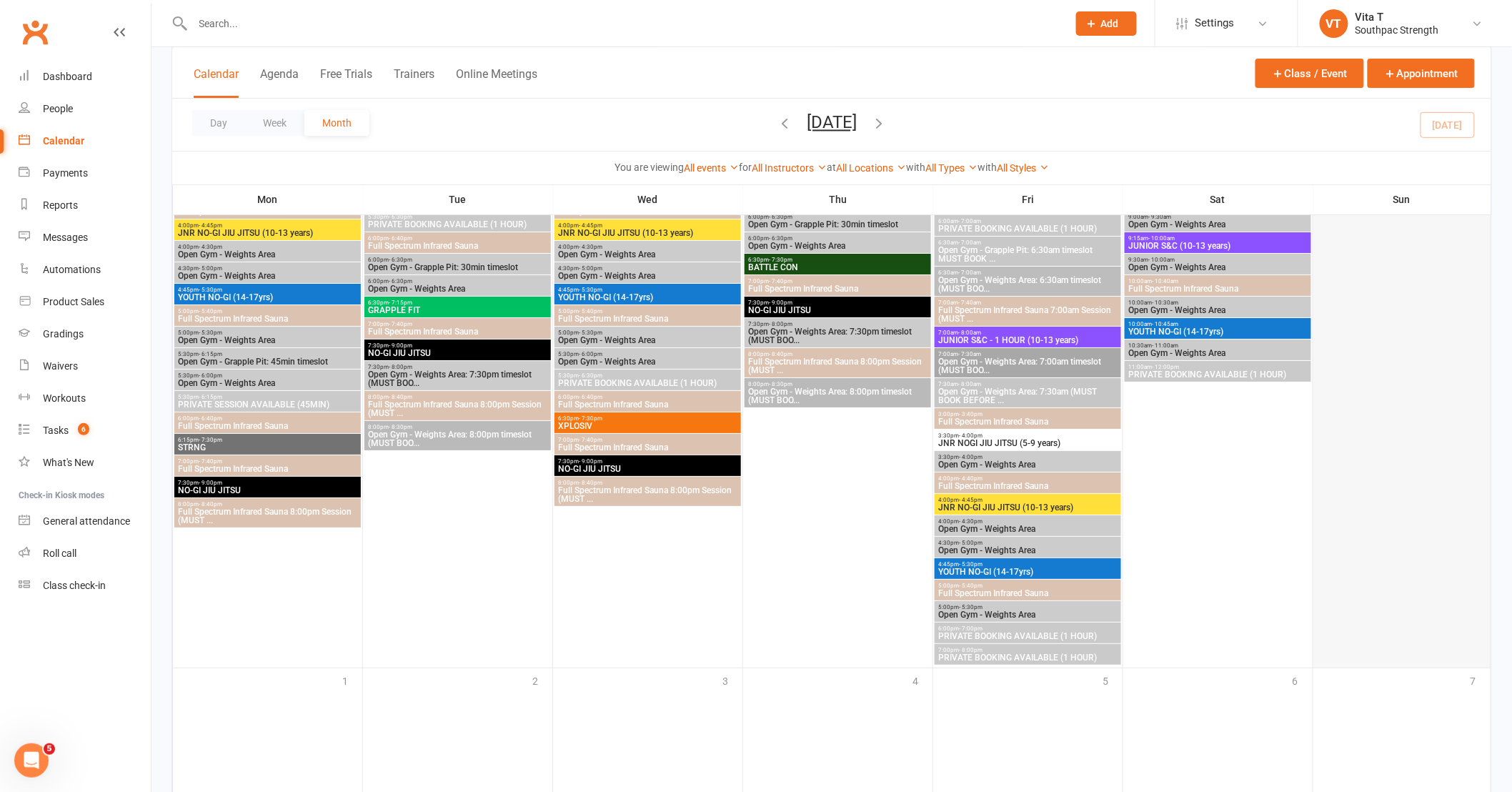
scroll to position [2177, 0]
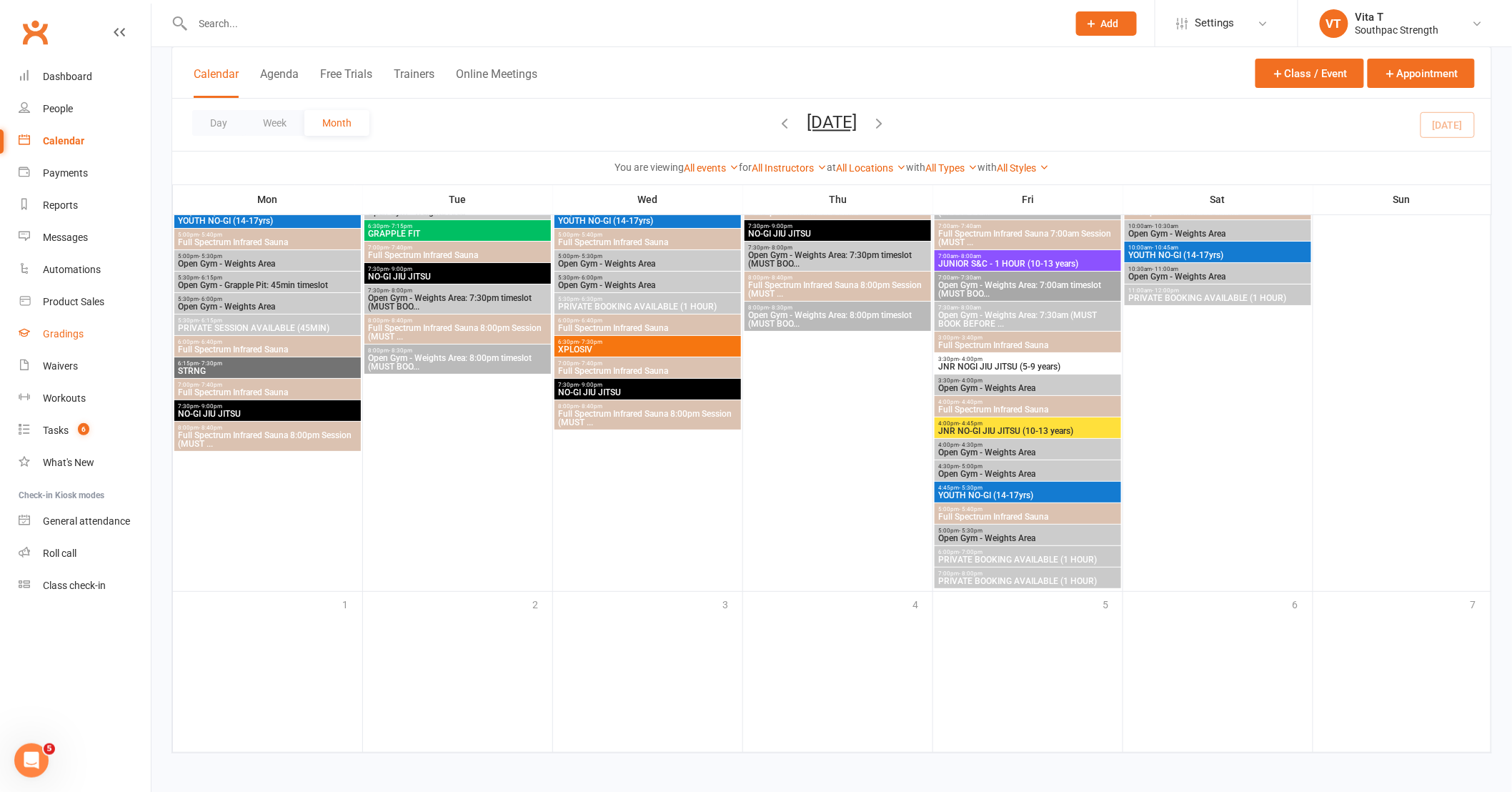
click at [58, 331] on div "Gradings" at bounding box center [63, 334] width 41 height 12
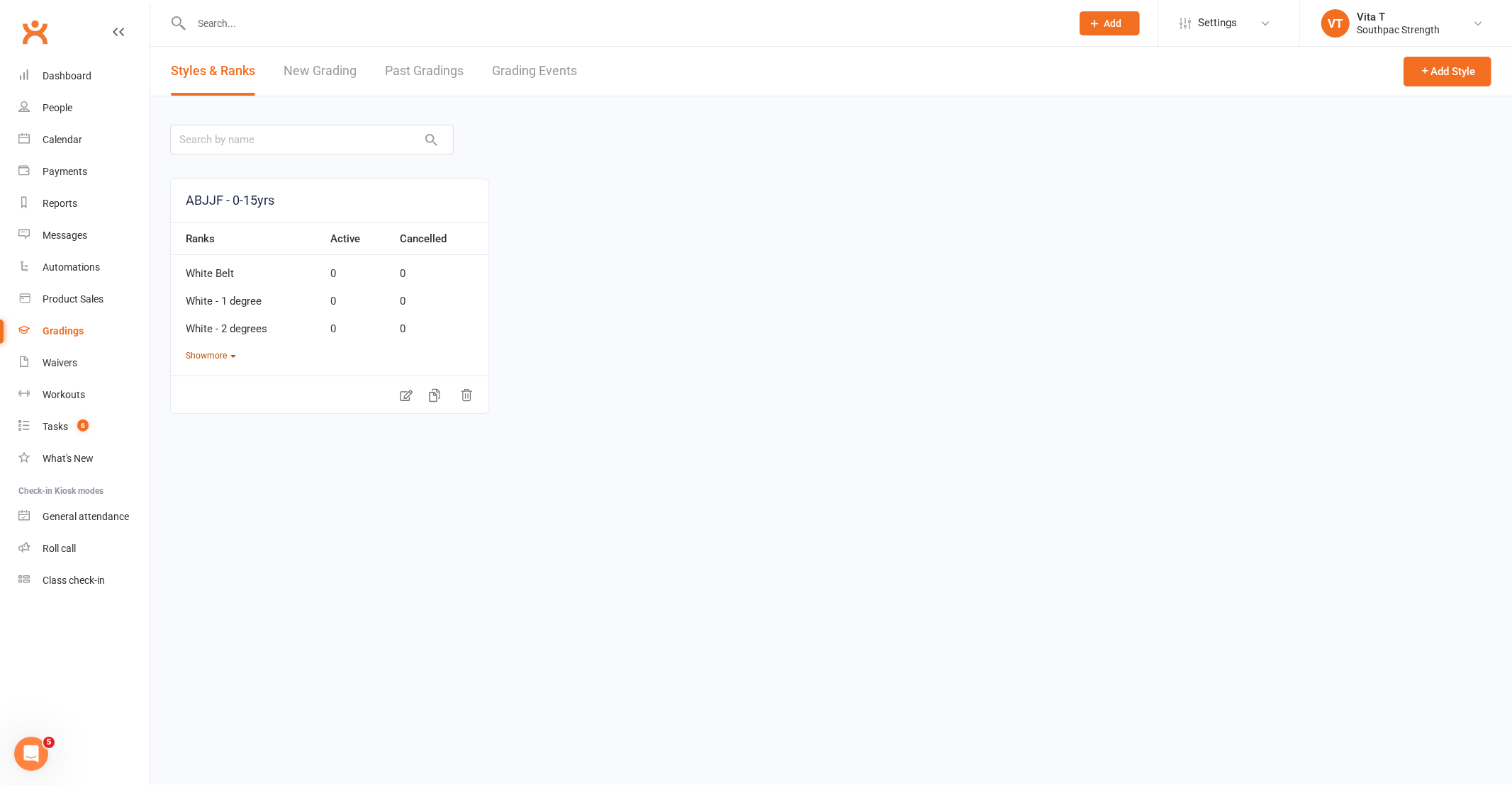
click at [230, 355] on button "Show more" at bounding box center [211, 355] width 51 height 14
